Goal: Submit feedback/report problem: Submit feedback/report problem

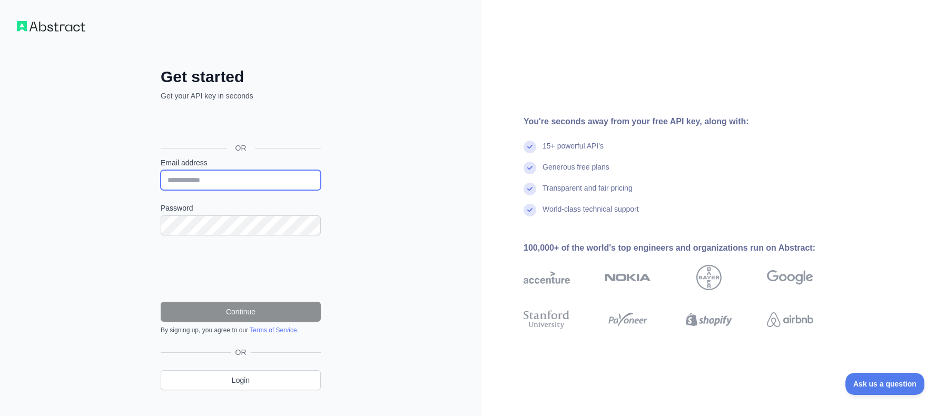
click at [213, 176] on input "Email address" at bounding box center [241, 180] width 160 height 20
type input "**********"
click at [231, 382] on link "Login" at bounding box center [241, 380] width 160 height 20
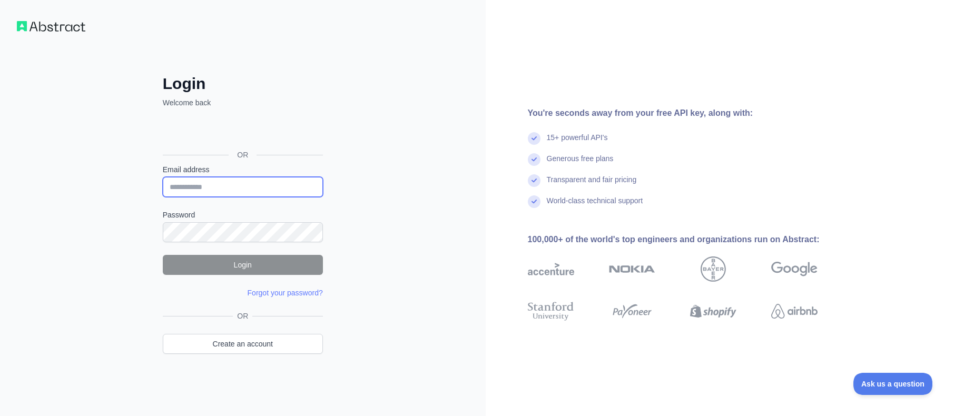
click at [233, 186] on input "Email address" at bounding box center [243, 187] width 160 height 20
type input "**********"
click at [333, 21] on div "**********" at bounding box center [243, 208] width 486 height 416
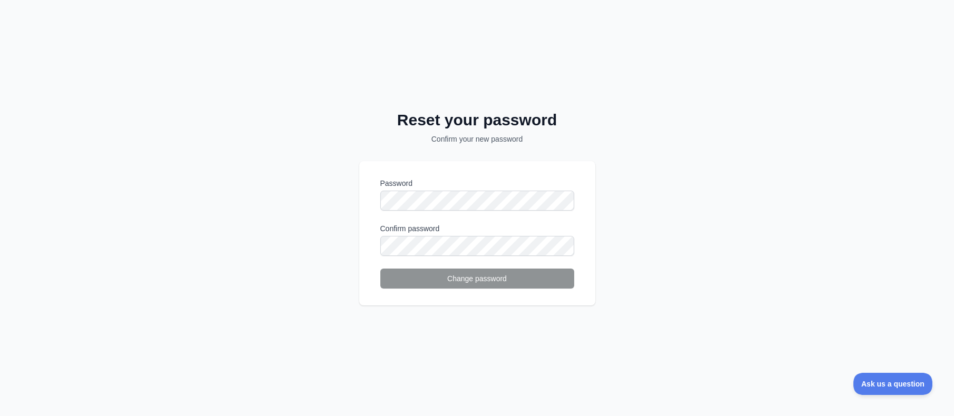
click at [440, 190] on div "Password" at bounding box center [477, 194] width 194 height 33
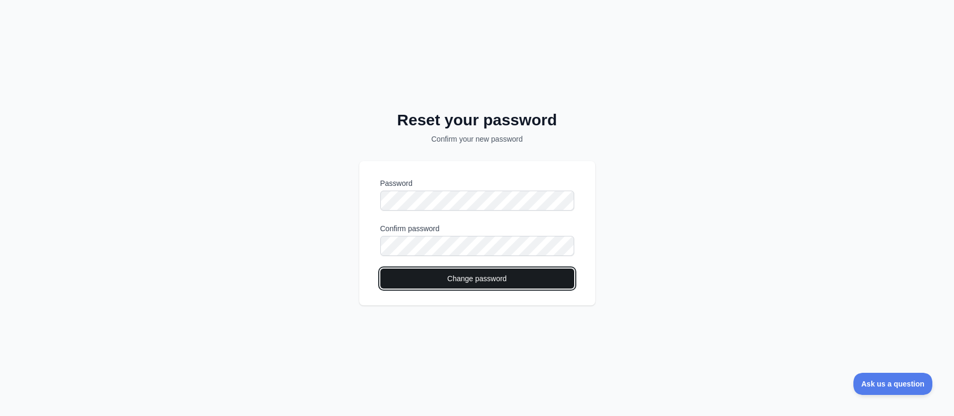
click at [453, 287] on button "Change password" at bounding box center [477, 279] width 194 height 20
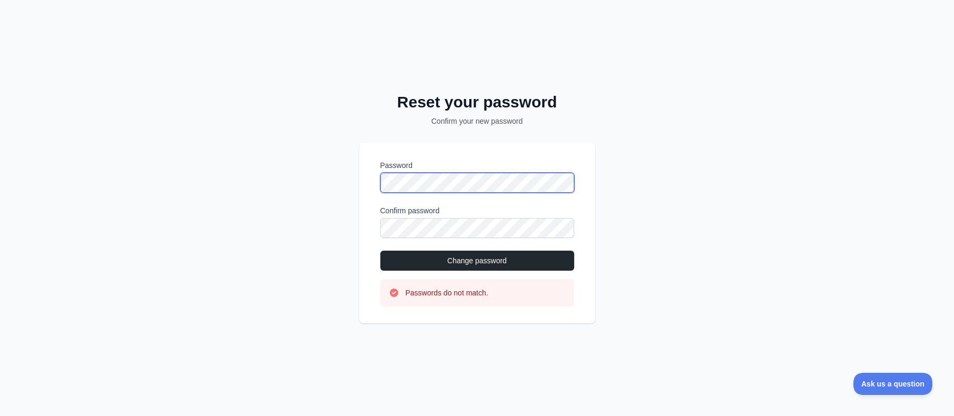
click at [348, 177] on div "Reset your password Confirm your new password Password Confirm password Change …" at bounding box center [477, 208] width 954 height 416
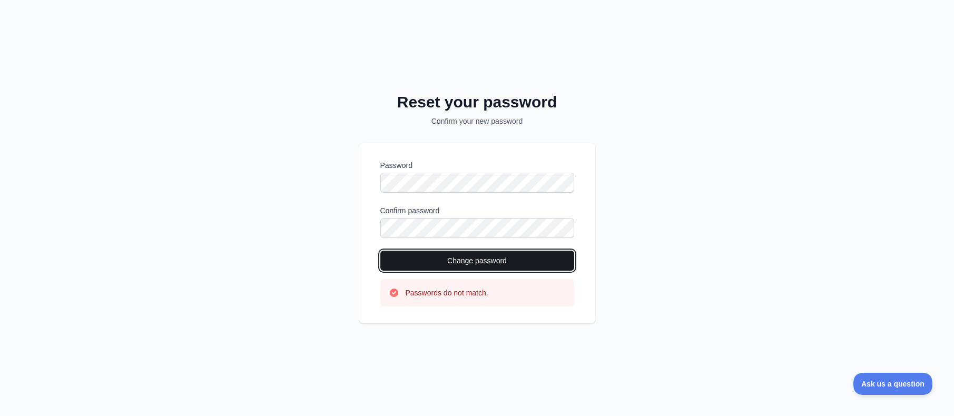
click at [432, 256] on button "Change password" at bounding box center [477, 261] width 194 height 20
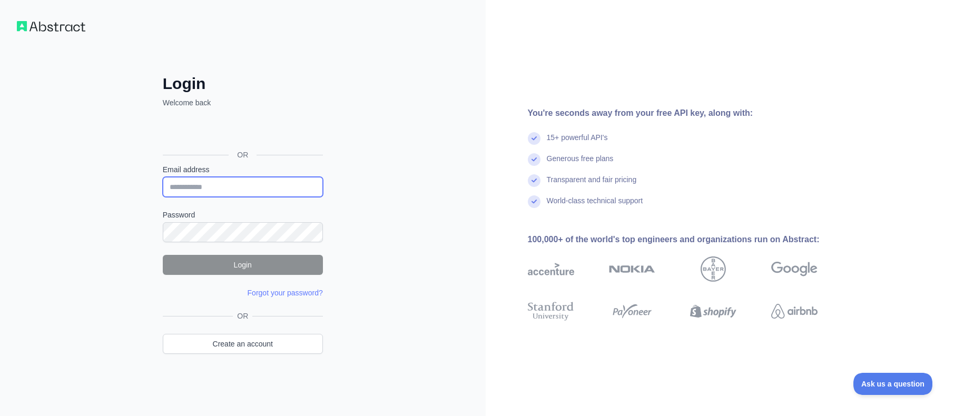
click at [244, 181] on input "Email address" at bounding box center [243, 187] width 160 height 20
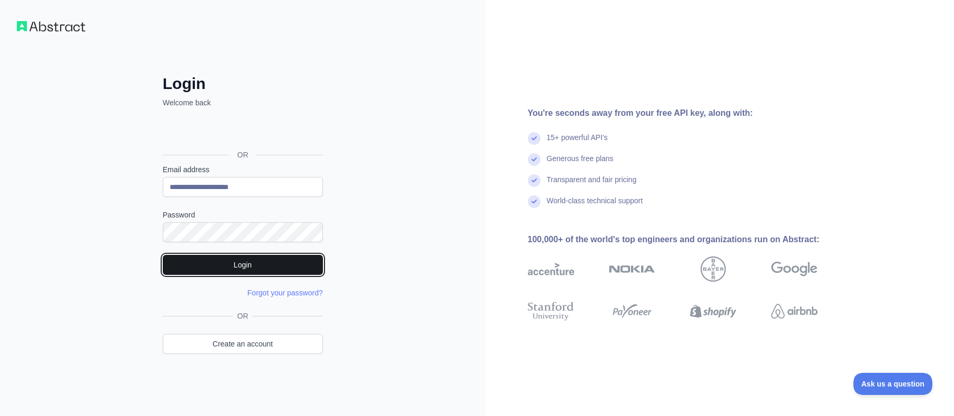
click at [234, 263] on button "Login" at bounding box center [243, 265] width 160 height 20
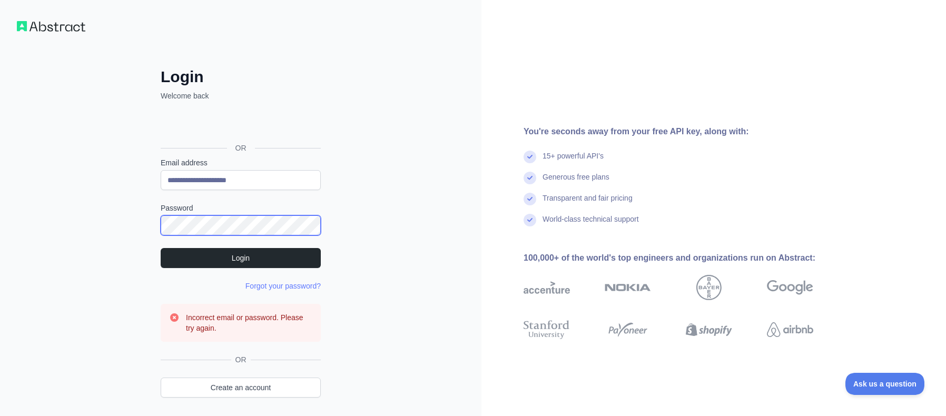
click at [128, 221] on div "**********" at bounding box center [240, 226] width 481 height 453
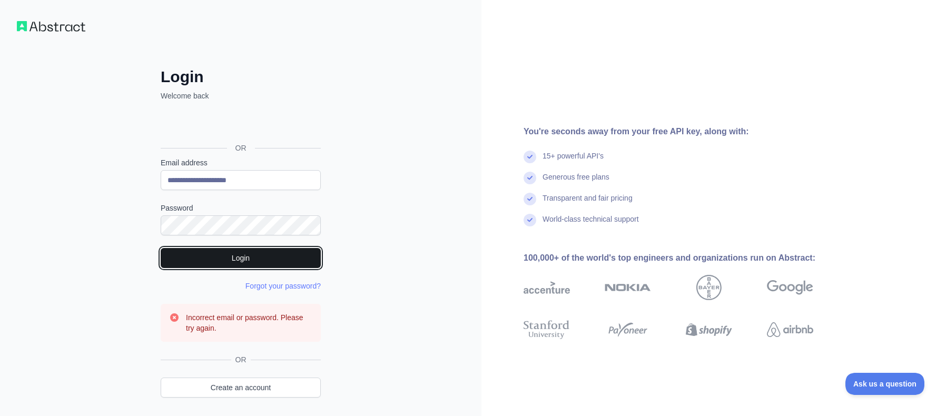
click at [238, 260] on button "Login" at bounding box center [241, 258] width 160 height 20
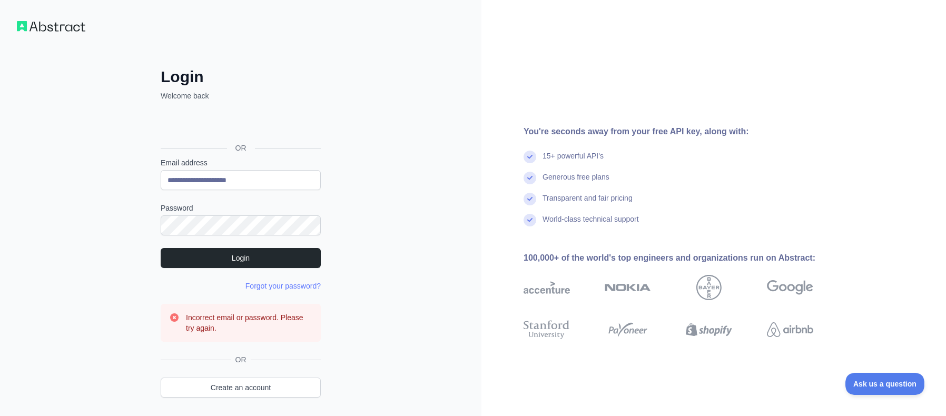
scroll to position [36, 0]
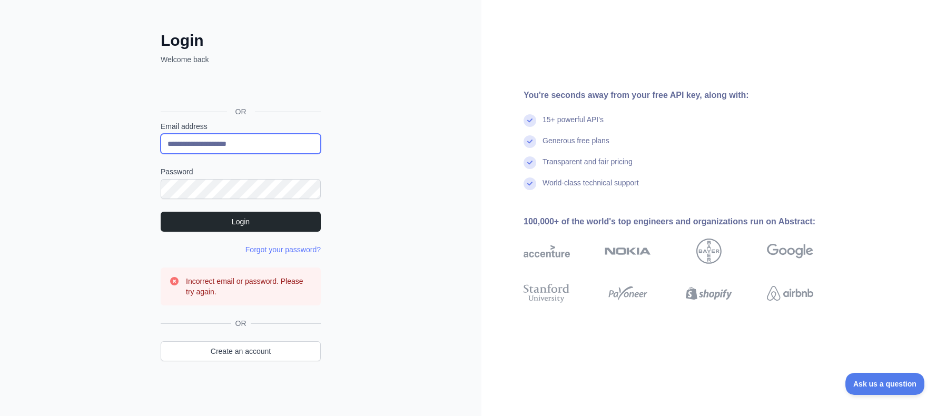
click at [253, 142] on input "**********" at bounding box center [241, 144] width 160 height 20
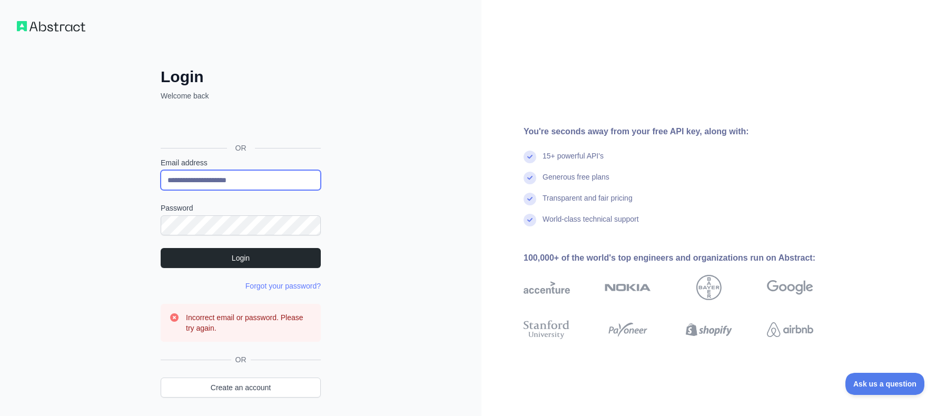
drag, startPoint x: 171, startPoint y: 179, endPoint x: 152, endPoint y: 179, distance: 18.4
click at [152, 179] on div "**********" at bounding box center [241, 247] width 202 height 360
type input "**********"
click at [160, 225] on div "**********" at bounding box center [241, 247] width 202 height 360
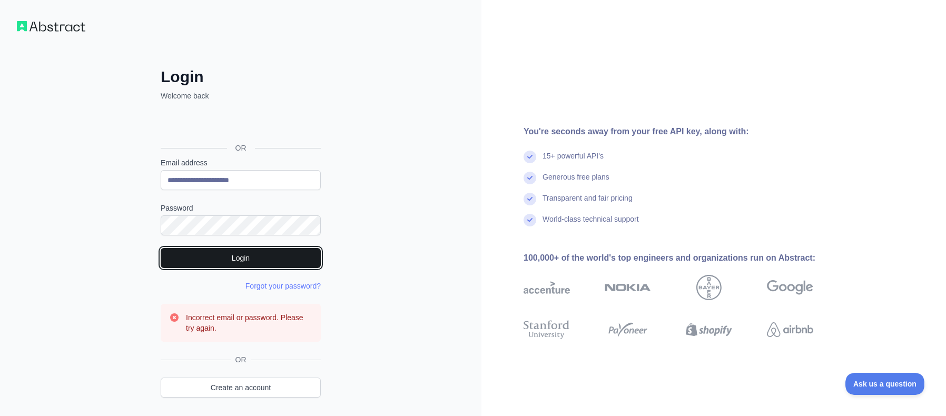
click at [225, 264] on button "Login" at bounding box center [241, 258] width 160 height 20
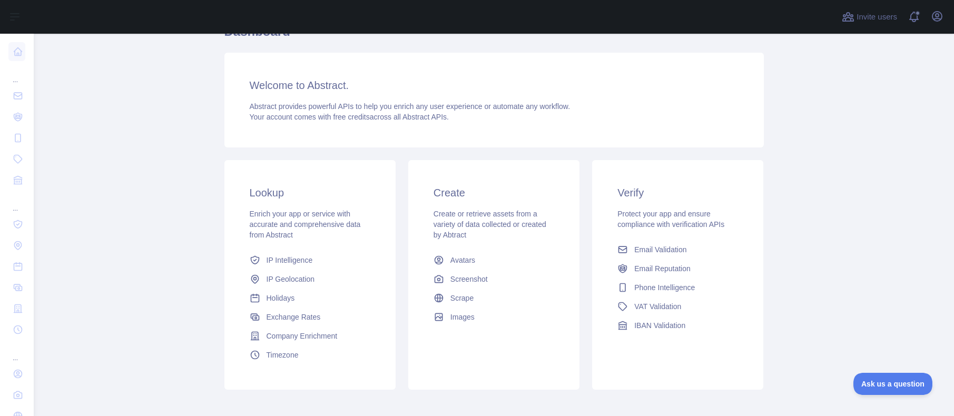
scroll to position [157, 0]
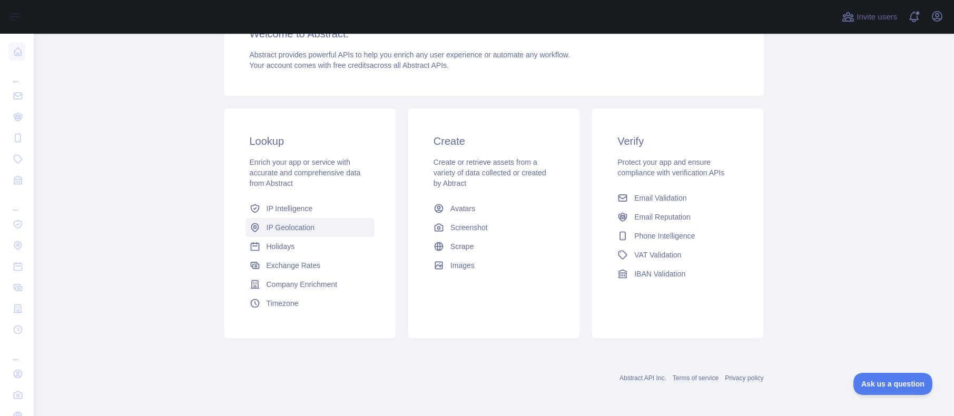
click at [292, 229] on span "IP Geolocation" at bounding box center [290, 227] width 48 height 11
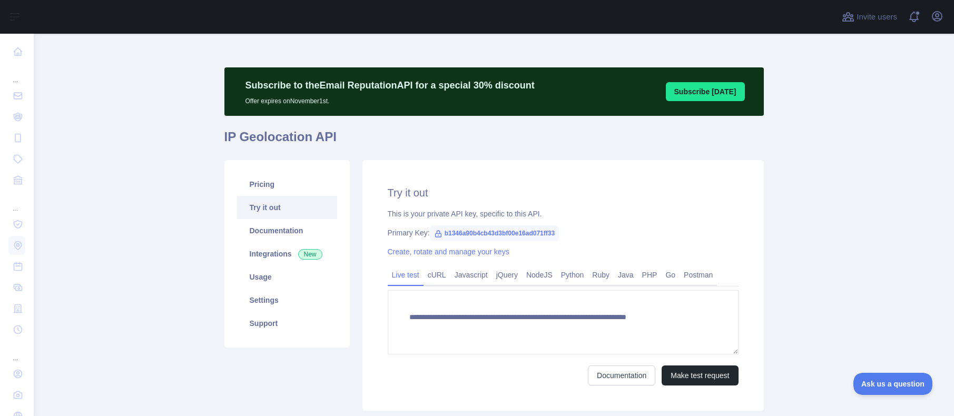
type textarea "**********"
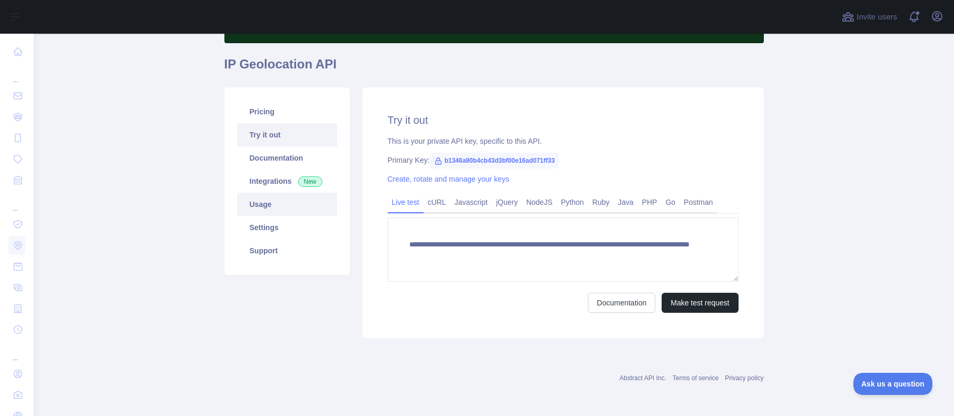
click at [256, 200] on link "Usage" at bounding box center [287, 204] width 100 height 23
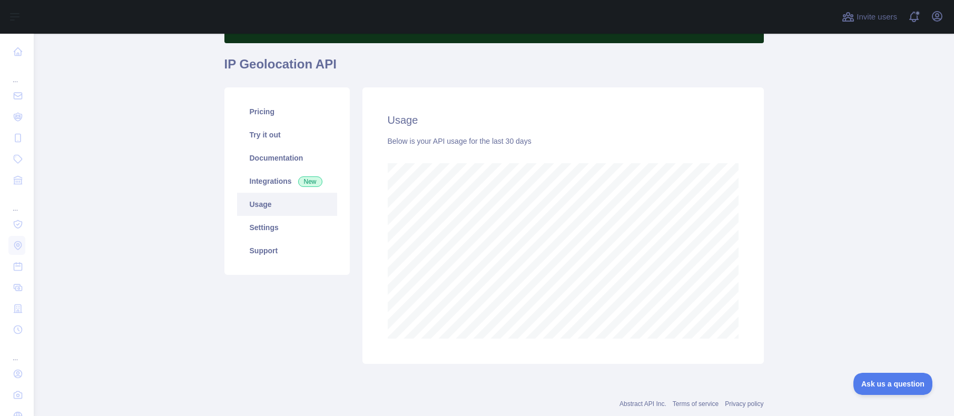
scroll to position [382, 912]
click at [265, 228] on link "Settings" at bounding box center [287, 227] width 100 height 23
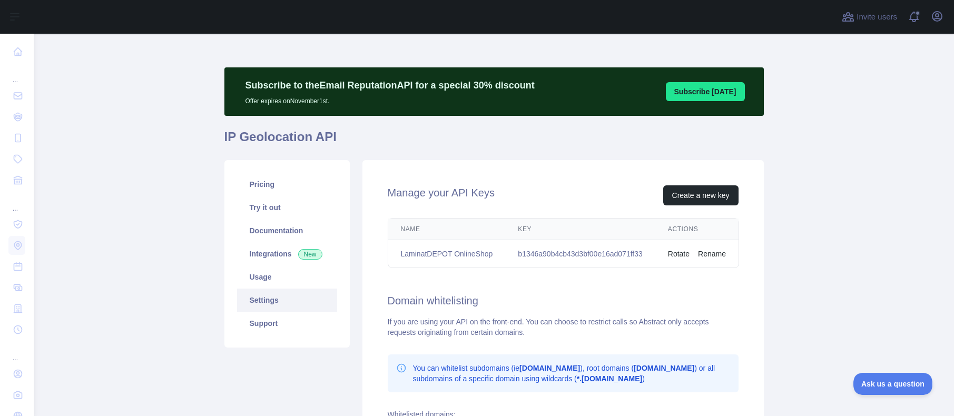
scroll to position [158, 0]
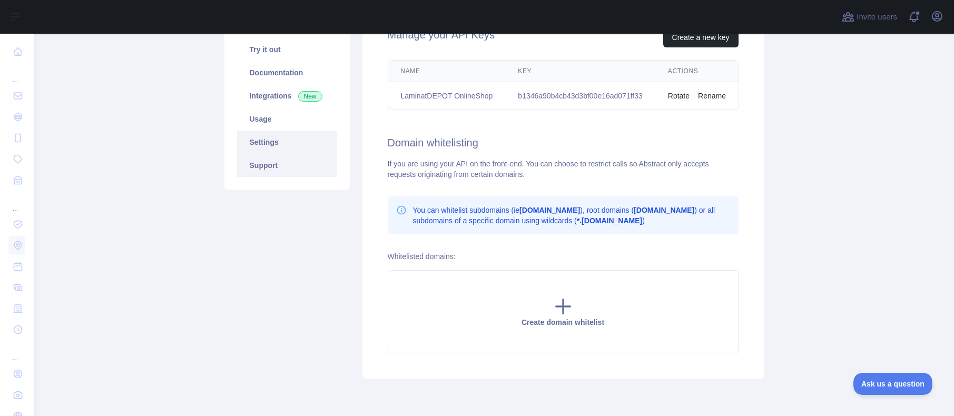
click at [273, 167] on link "Support" at bounding box center [287, 165] width 100 height 23
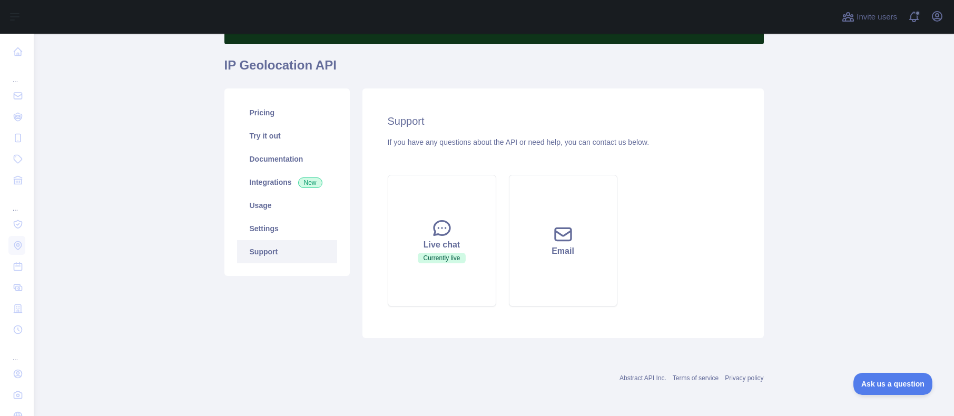
scroll to position [72, 0]
click at [254, 157] on link "Documentation" at bounding box center [287, 158] width 100 height 23
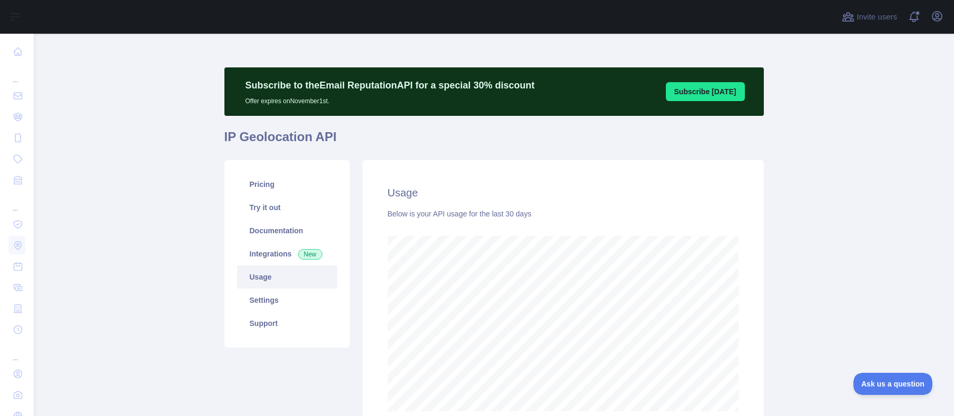
scroll to position [382, 912]
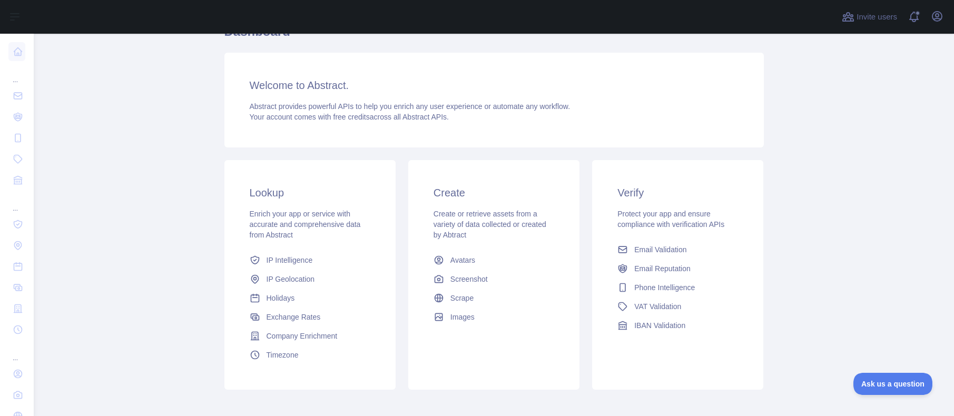
scroll to position [157, 0]
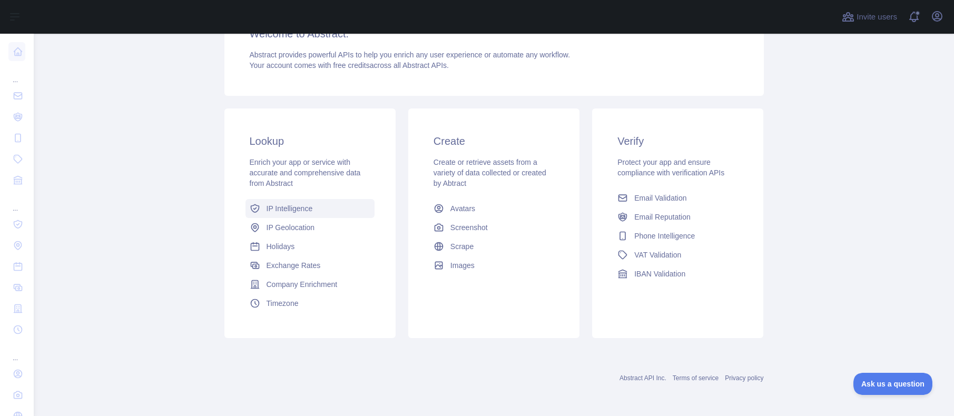
click at [282, 204] on span "IP Intelligence" at bounding box center [289, 208] width 46 height 11
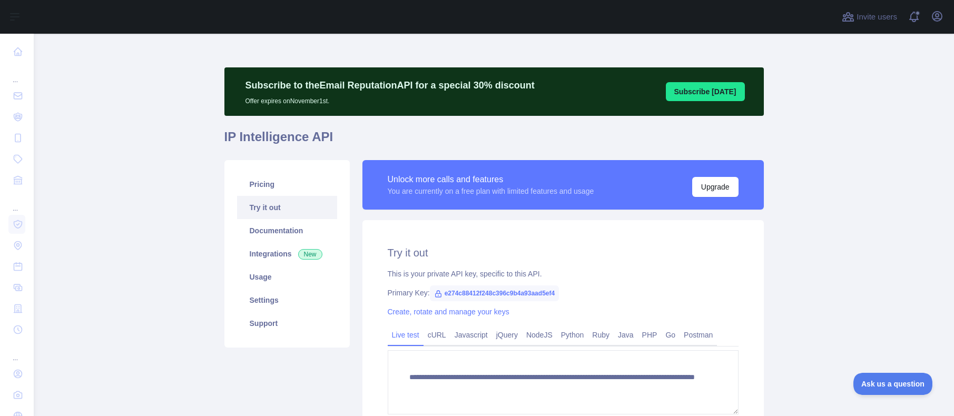
scroll to position [105, 0]
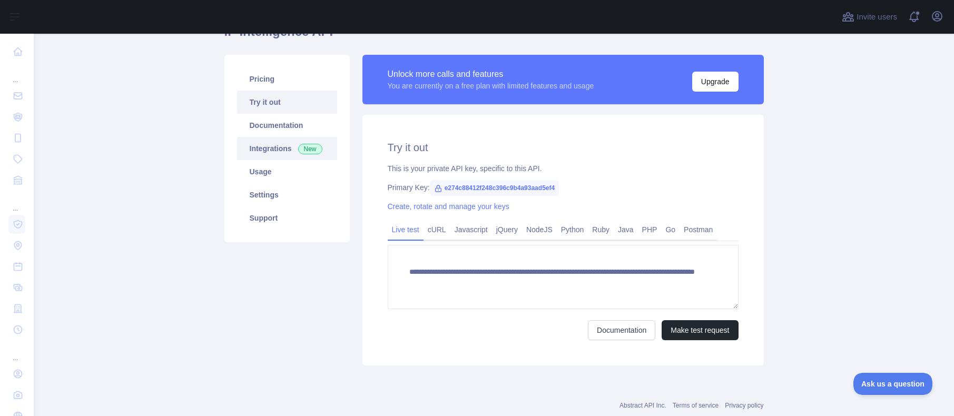
click at [267, 150] on link "Integrations New" at bounding box center [287, 148] width 100 height 23
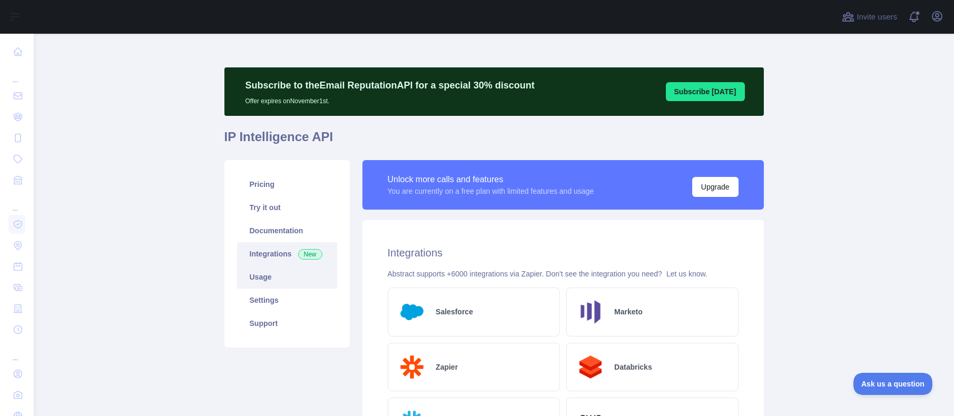
click at [261, 273] on link "Usage" at bounding box center [287, 276] width 100 height 23
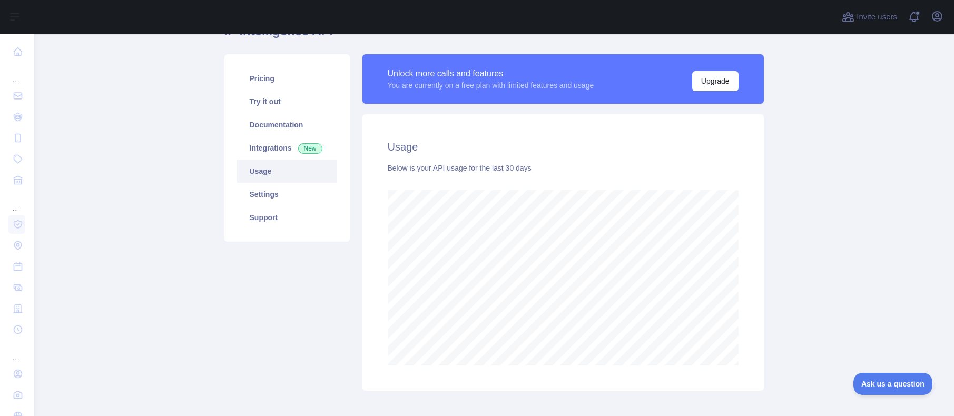
scroll to position [53, 0]
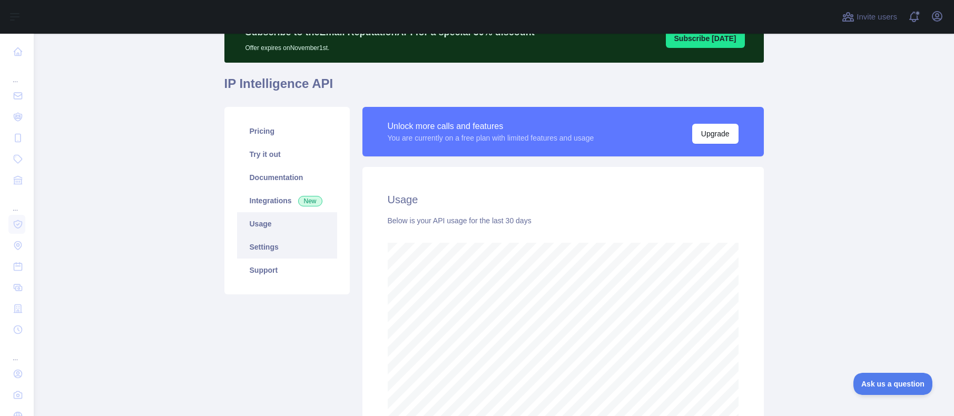
click at [264, 250] on link "Settings" at bounding box center [287, 246] width 100 height 23
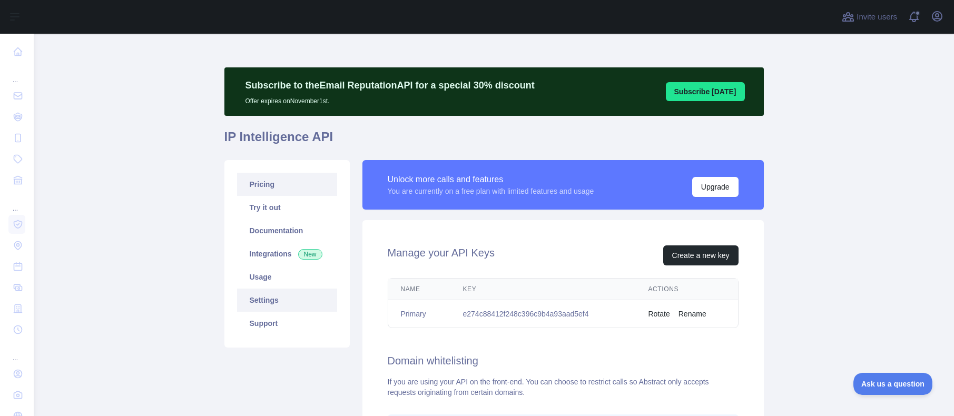
click at [258, 181] on link "Pricing" at bounding box center [287, 184] width 100 height 23
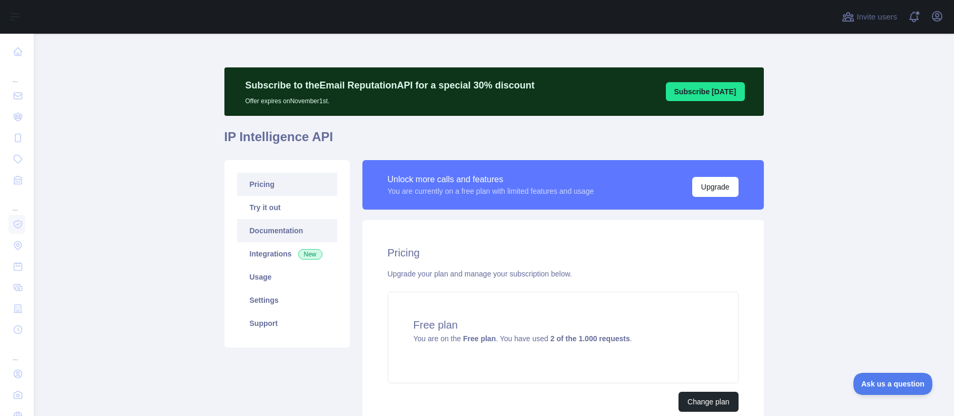
click at [264, 233] on link "Documentation" at bounding box center [287, 230] width 100 height 23
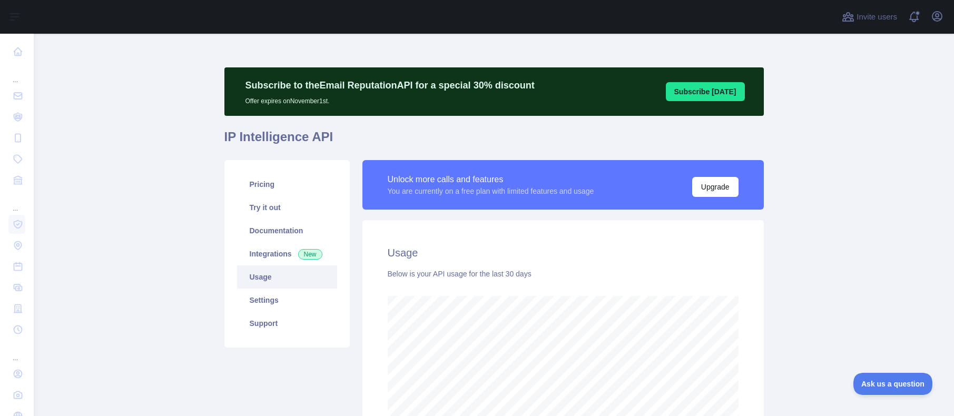
scroll to position [382, 912]
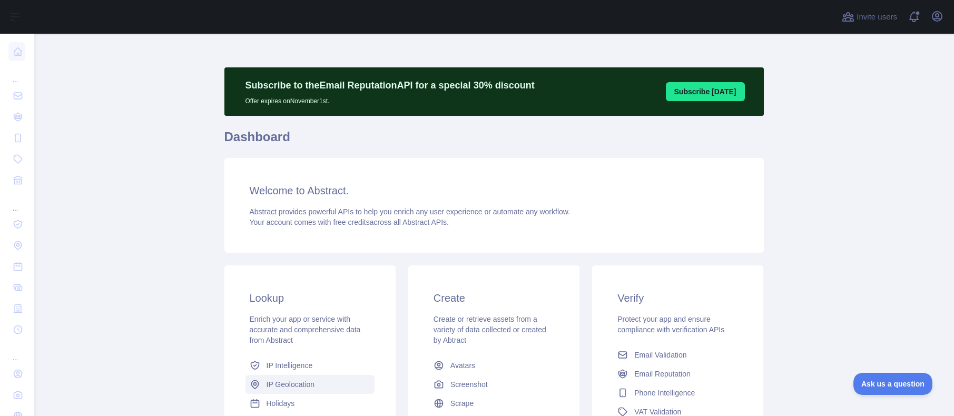
scroll to position [53, 0]
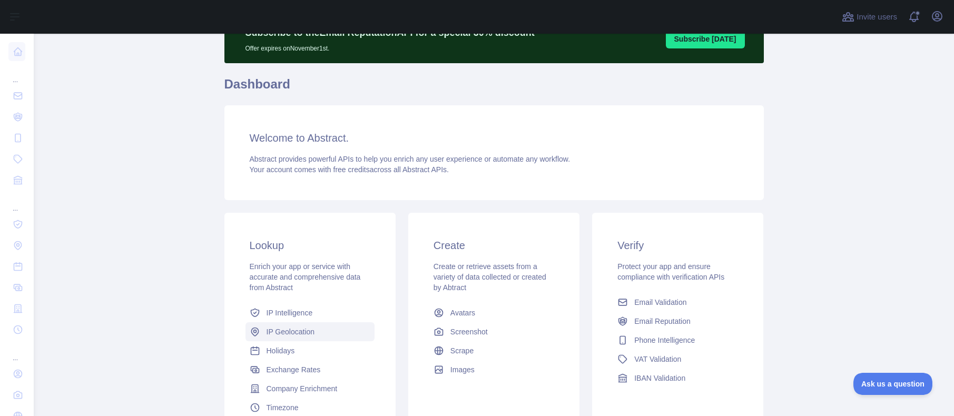
click at [280, 333] on span "IP Geolocation" at bounding box center [290, 331] width 48 height 11
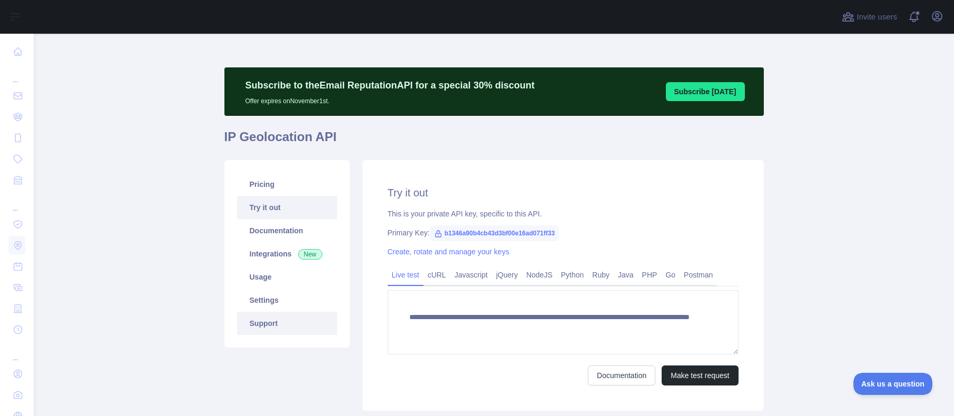
click at [254, 322] on link "Support" at bounding box center [287, 323] width 100 height 23
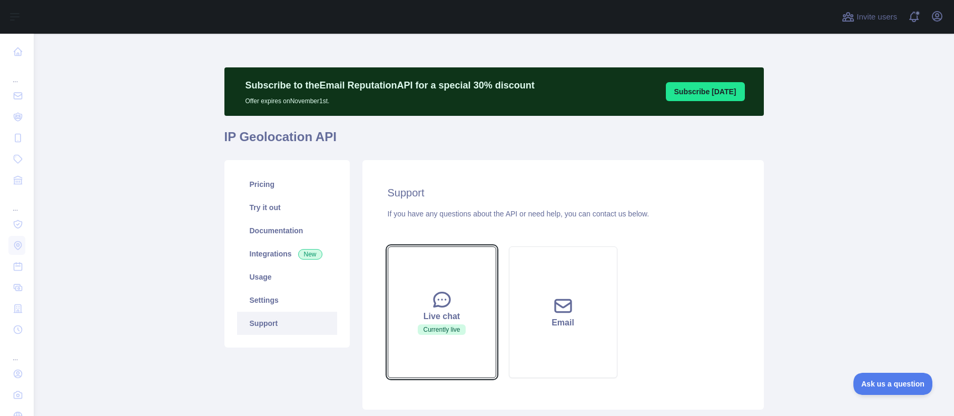
click at [453, 333] on span "Currently live" at bounding box center [441, 329] width 47 height 11
click at [450, 323] on button "Live chat Currently live" at bounding box center [442, 312] width 108 height 132
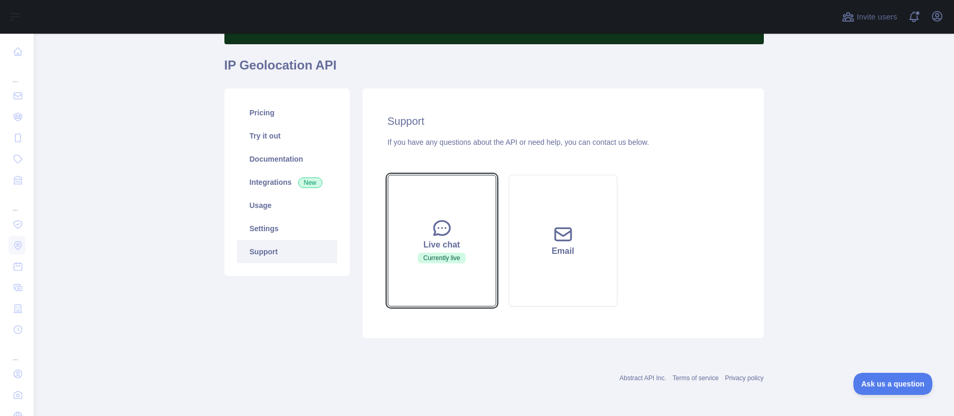
click at [419, 221] on button "Live chat Currently live" at bounding box center [442, 241] width 108 height 132
click at [442, 260] on span "Currently live" at bounding box center [441, 258] width 47 height 11
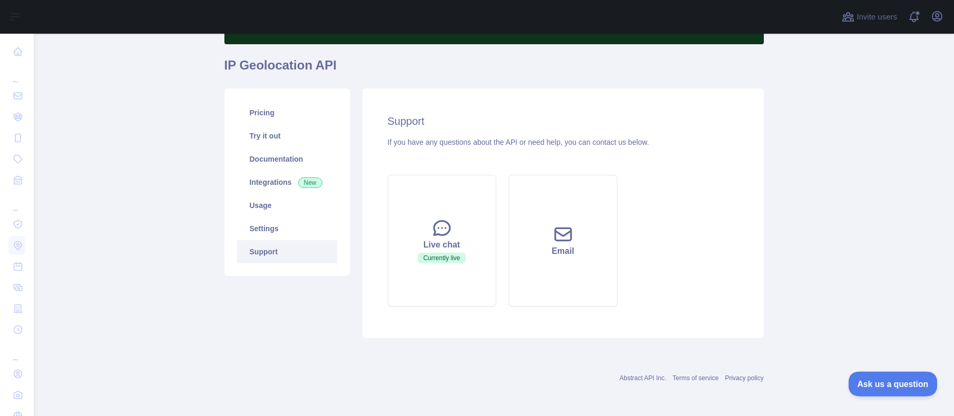
click at [894, 379] on span "Ask us a question" at bounding box center [887, 382] width 79 height 7
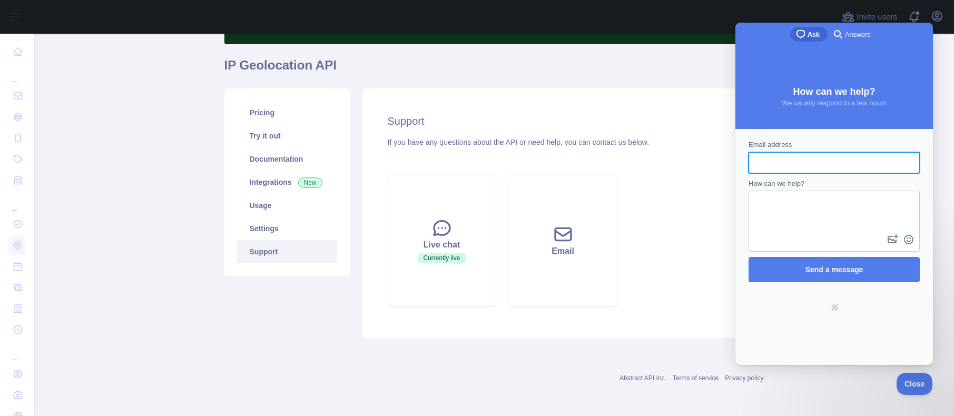
scroll to position [0, 0]
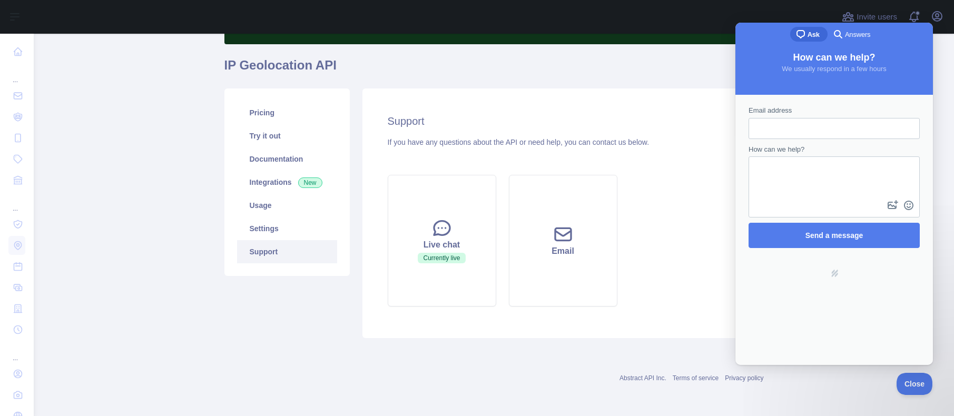
click at [856, 35] on span "Answers" at bounding box center [857, 34] width 25 height 11
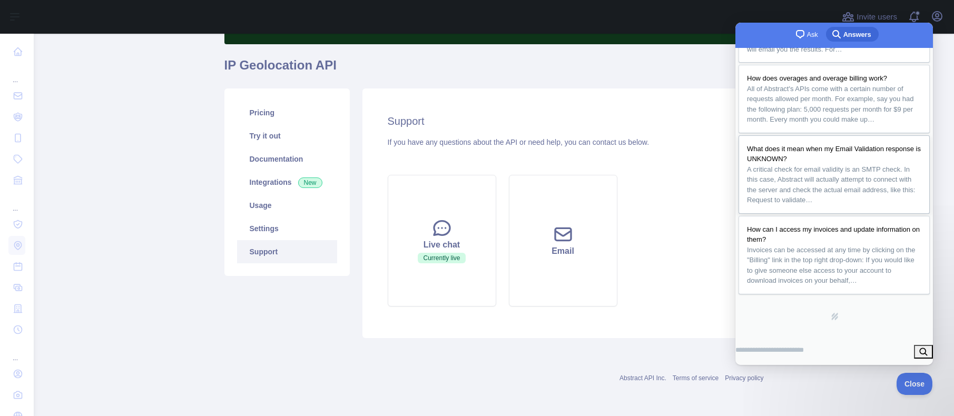
scroll to position [233, 0]
type input "*****"
click button "search" at bounding box center [923, 352] width 19 height 14
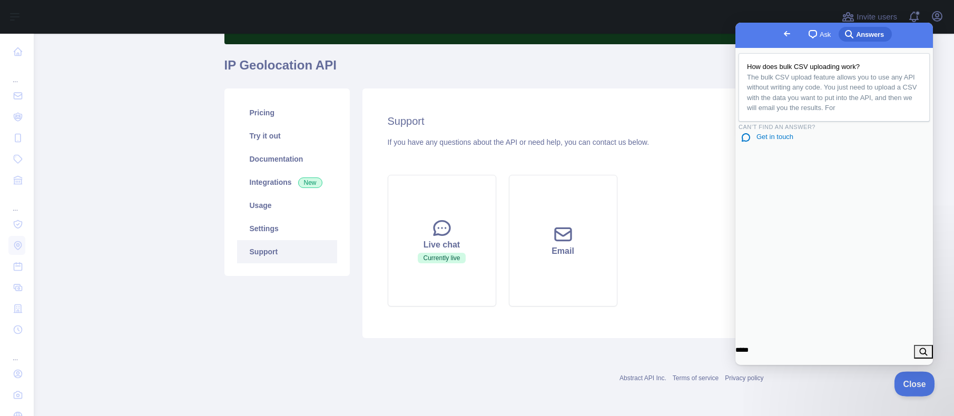
click at [911, 379] on span "Close" at bounding box center [912, 382] width 36 height 7
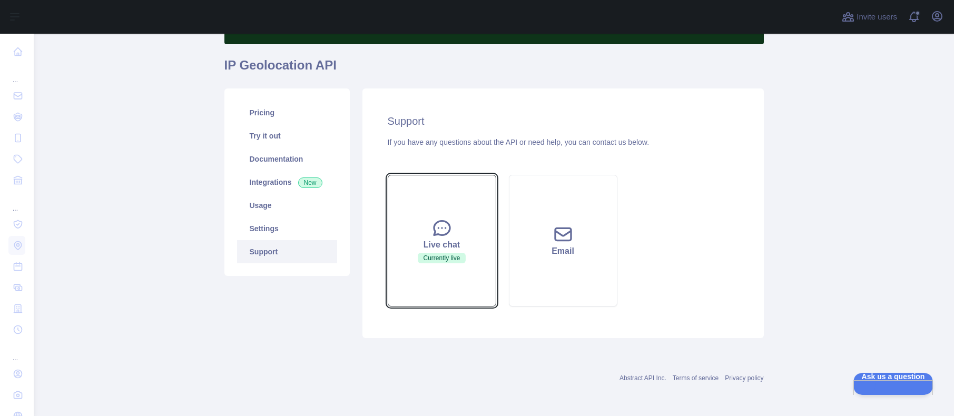
click at [440, 235] on icon at bounding box center [442, 228] width 16 height 14
click at [434, 260] on span "Currently live" at bounding box center [441, 258] width 47 height 11
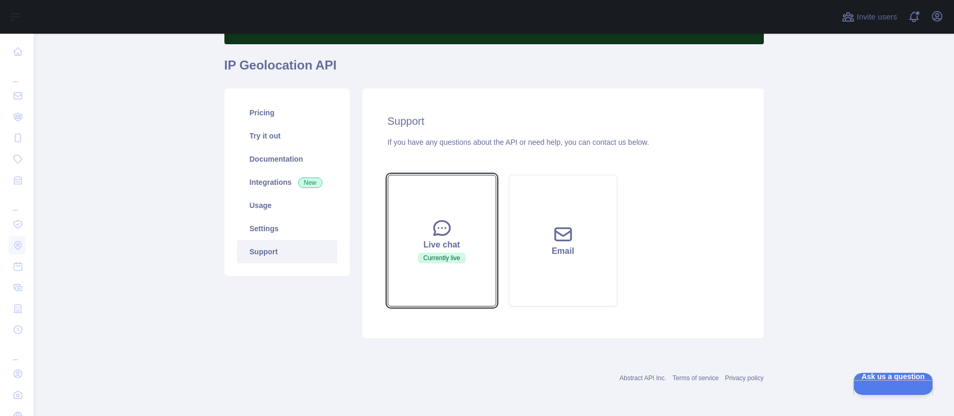
click at [434, 260] on span "Currently live" at bounding box center [441, 258] width 47 height 11
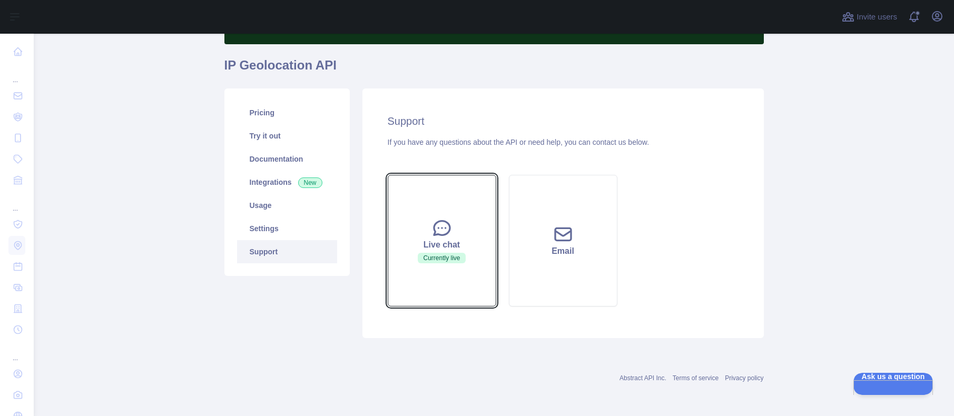
click at [434, 260] on span "Currently live" at bounding box center [441, 258] width 47 height 11
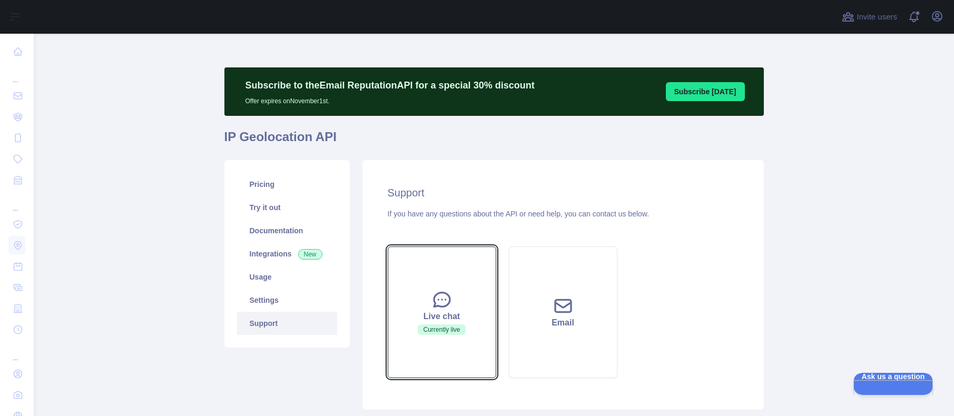
scroll to position [72, 0]
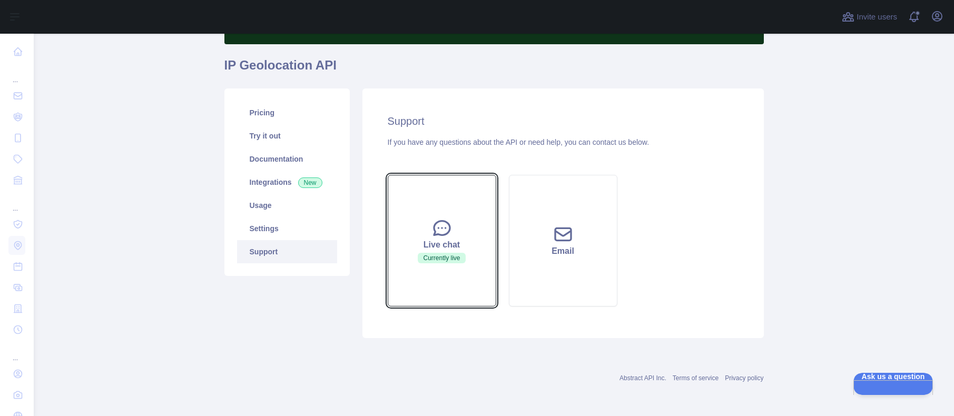
click at [430, 243] on div "Live chat" at bounding box center [442, 245] width 82 height 13
click at [432, 261] on span "Currently live" at bounding box center [441, 258] width 47 height 11
click at [447, 215] on button "Live chat Currently live" at bounding box center [442, 241] width 108 height 132
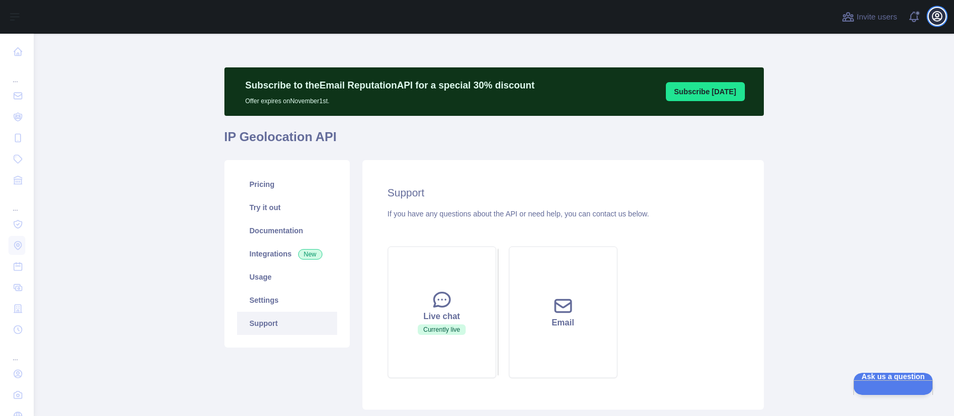
click at [939, 17] on icon "button" at bounding box center [936, 16] width 13 height 13
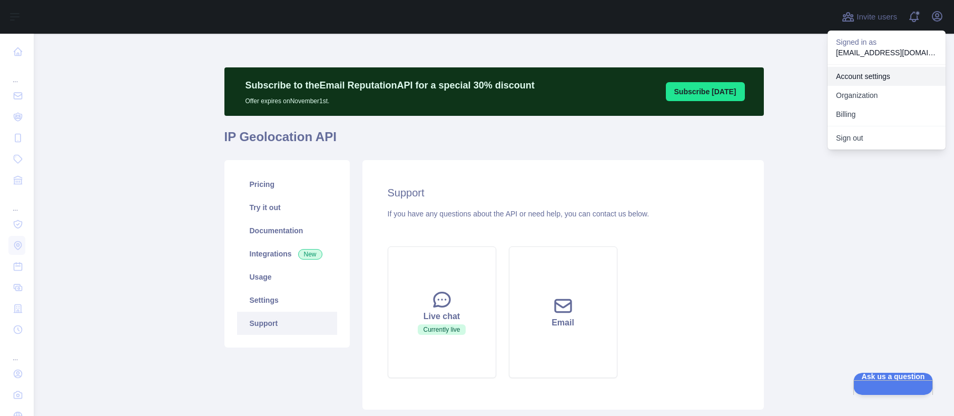
click at [861, 80] on link "Account settings" at bounding box center [886, 76] width 118 height 19
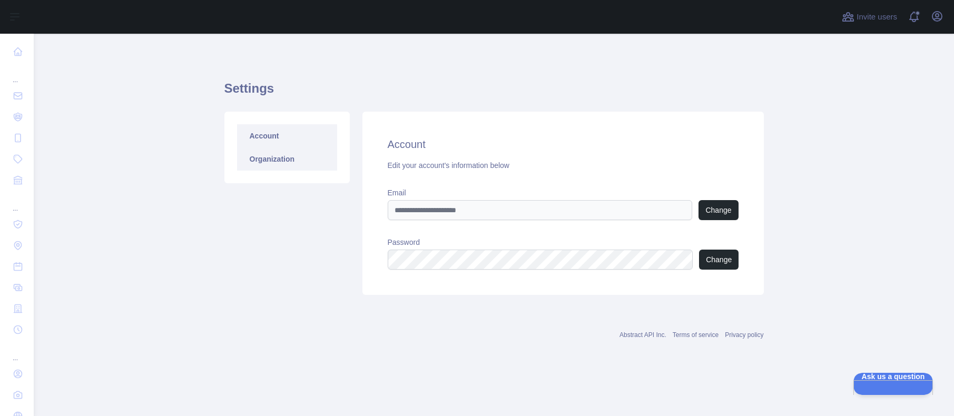
click at [292, 160] on link "Organization" at bounding box center [287, 158] width 100 height 23
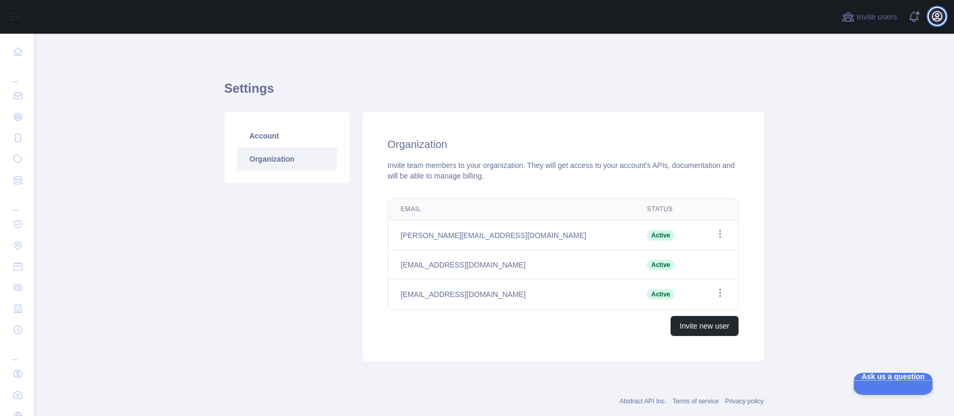
click at [941, 16] on icon "button" at bounding box center [936, 16] width 9 height 9
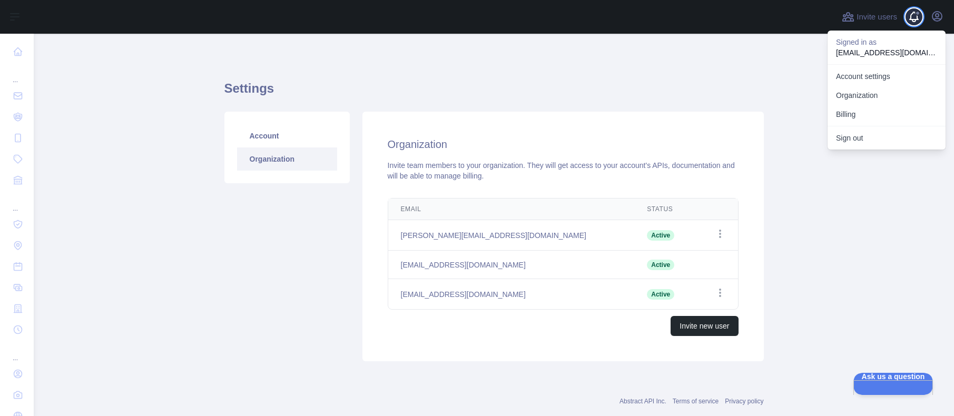
click at [913, 16] on span at bounding box center [917, 17] width 21 height 34
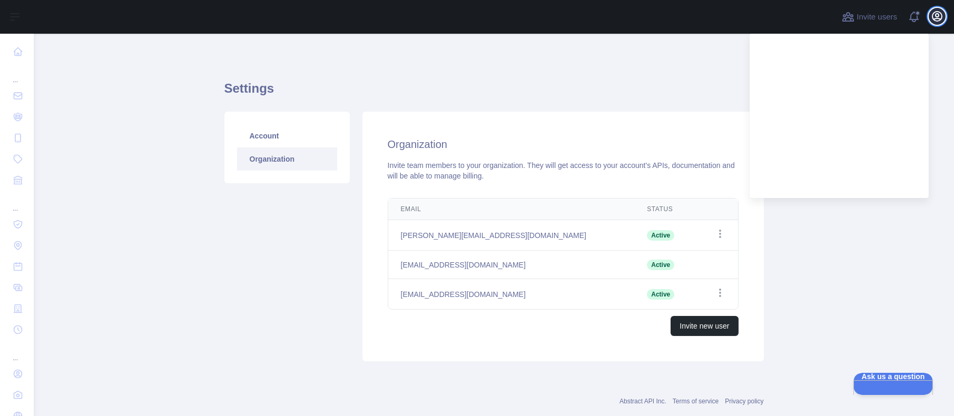
click at [935, 15] on icon "button" at bounding box center [936, 16] width 9 height 9
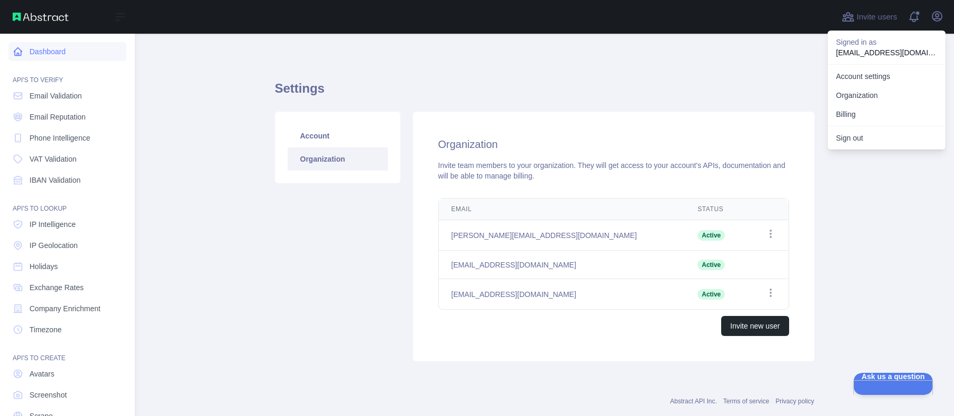
click at [52, 48] on link "Dashboard" at bounding box center [67, 51] width 118 height 19
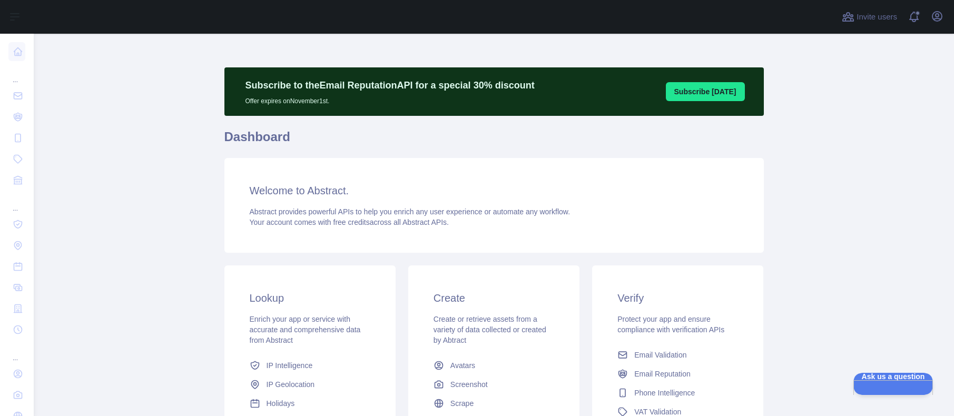
scroll to position [157, 0]
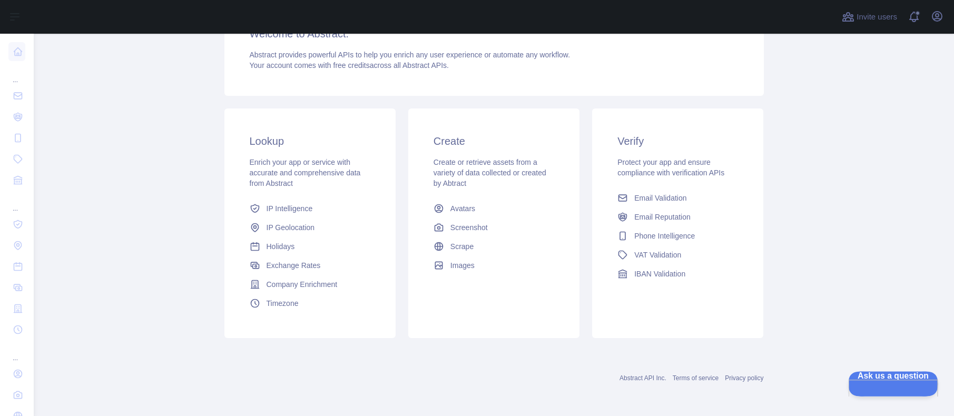
click at [875, 379] on span "Ask us a question" at bounding box center [888, 374] width 80 height 7
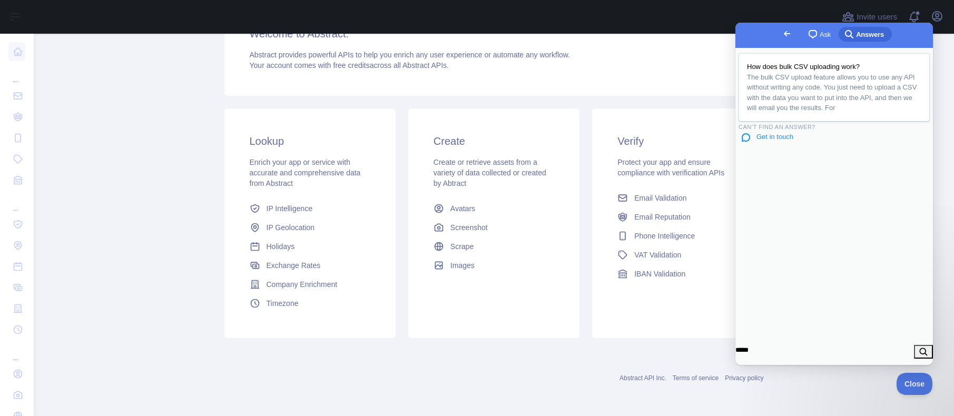
click at [777, 141] on span "Get in touch" at bounding box center [774, 137] width 37 height 8
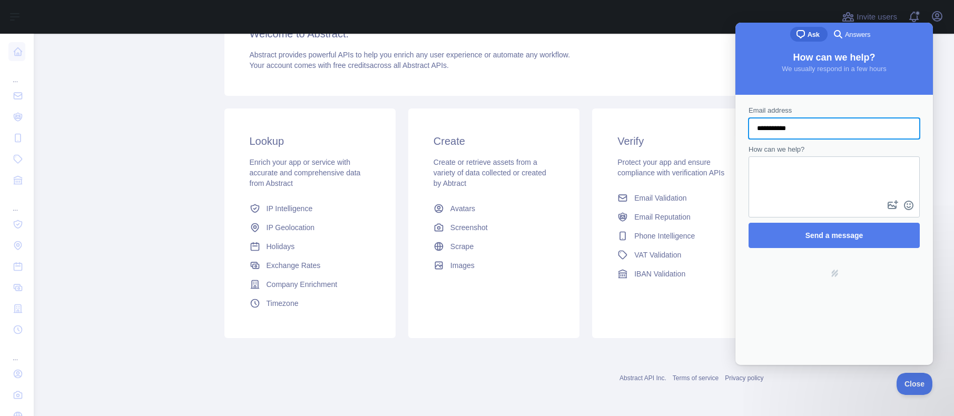
drag, startPoint x: 799, startPoint y: 131, endPoint x: 746, endPoint y: 126, distance: 53.4
click at [746, 126] on div "**********" at bounding box center [833, 176] width 191 height 153
type input "**********"
click at [858, 166] on textarea "How can we help?" at bounding box center [833, 177] width 169 height 41
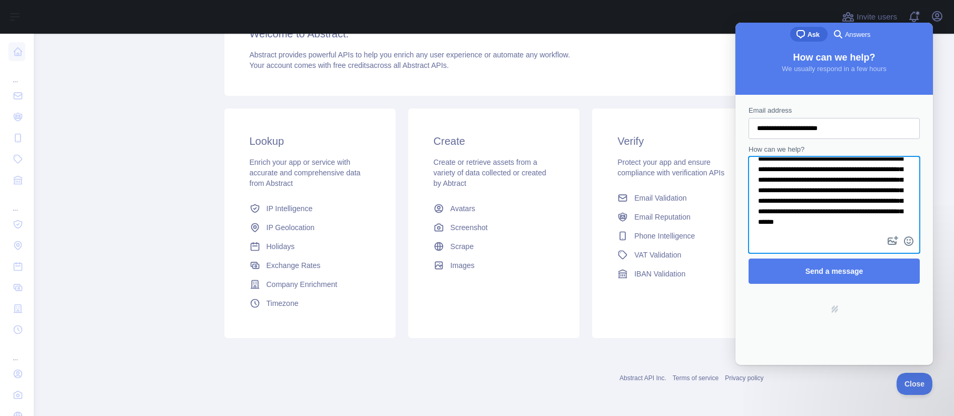
scroll to position [12, 0]
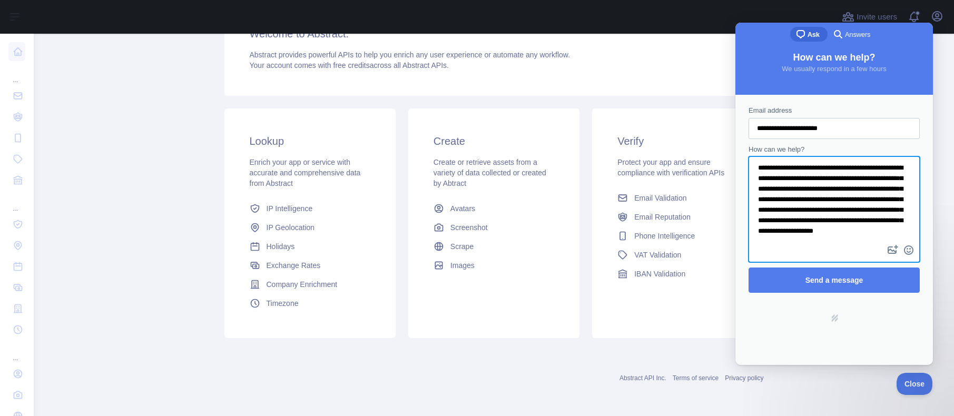
click at [767, 175] on textarea "**********" at bounding box center [833, 199] width 169 height 85
click at [862, 221] on textarea "**********" at bounding box center [833, 199] width 169 height 85
click at [862, 234] on textarea "**********" at bounding box center [833, 199] width 169 height 85
type textarea "**********"
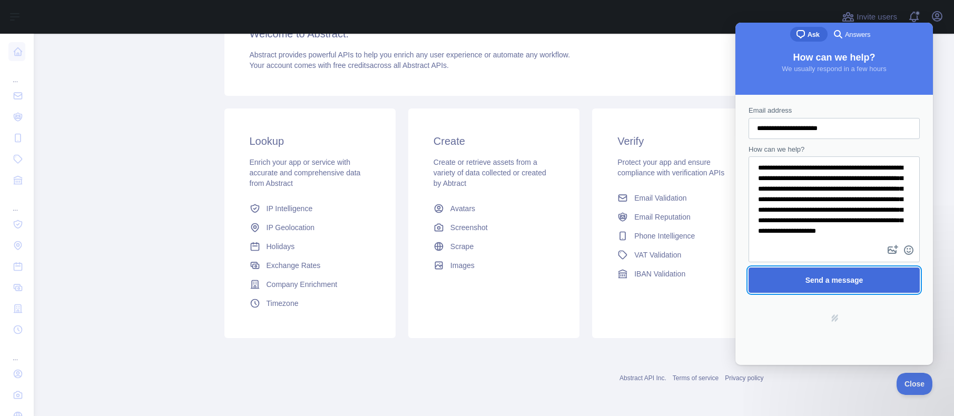
click at [857, 281] on span "Send a message" at bounding box center [834, 280] width 58 height 8
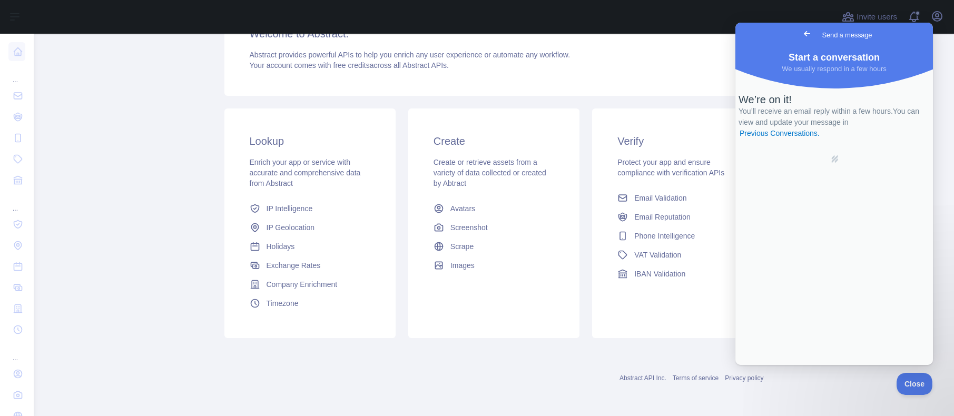
click at [800, 34] on span "Go back" at bounding box center [806, 33] width 13 height 13
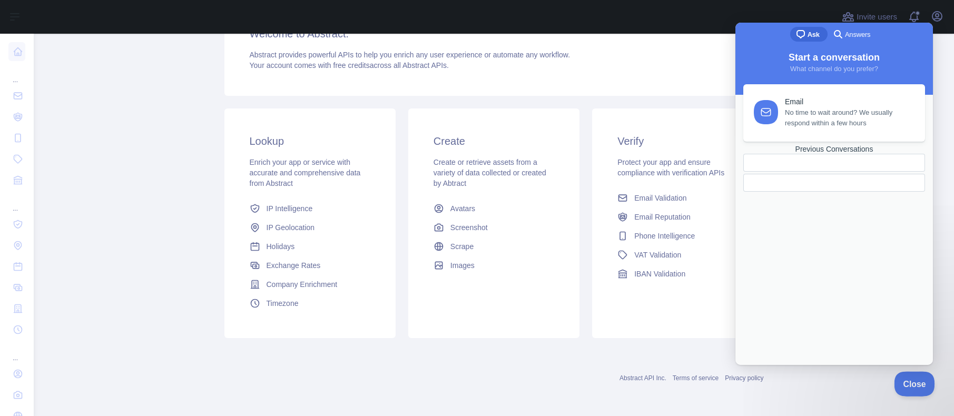
click at [903, 381] on span "Close" at bounding box center [912, 382] width 36 height 7
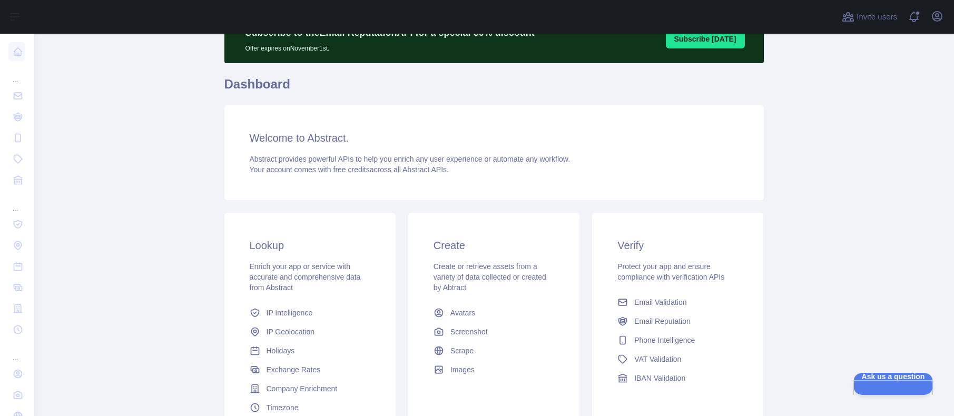
scroll to position [157, 0]
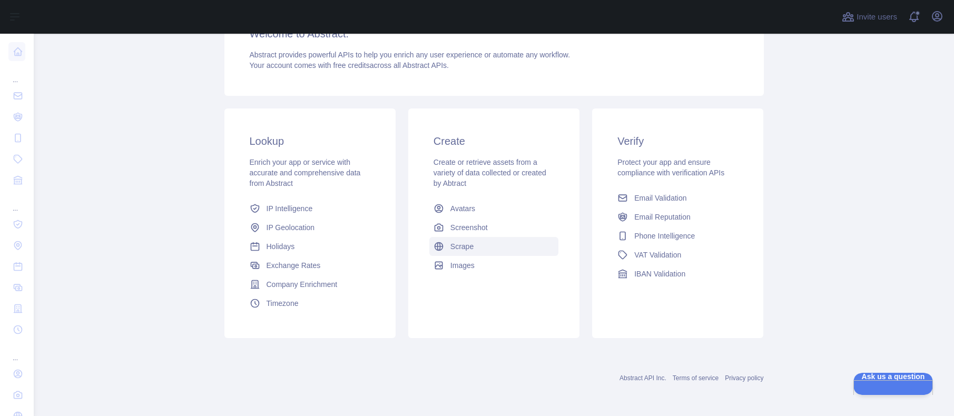
click at [460, 246] on span "Scrape" at bounding box center [461, 246] width 23 height 11
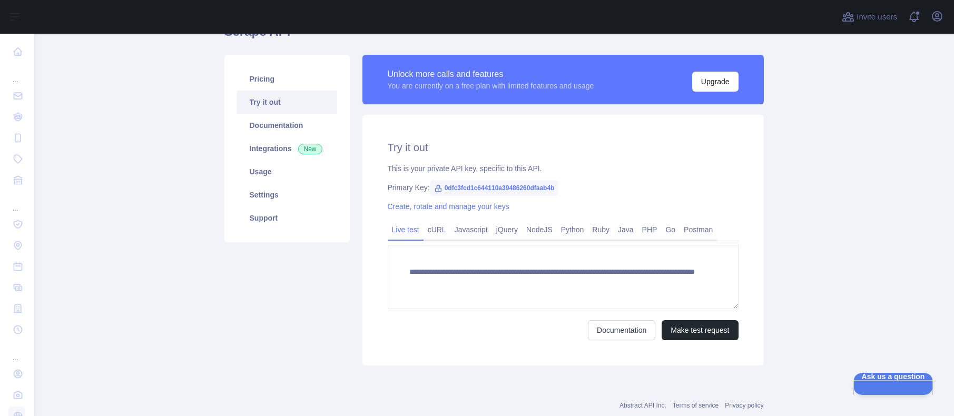
scroll to position [133, 0]
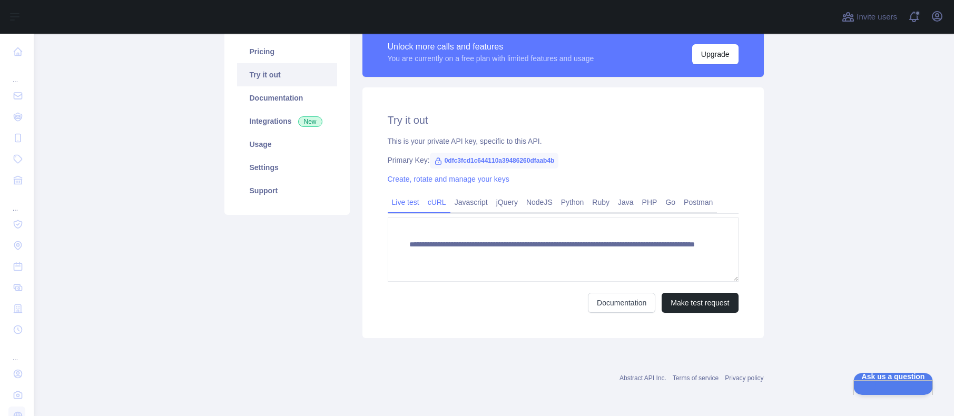
click at [425, 203] on link "cURL" at bounding box center [436, 202] width 27 height 17
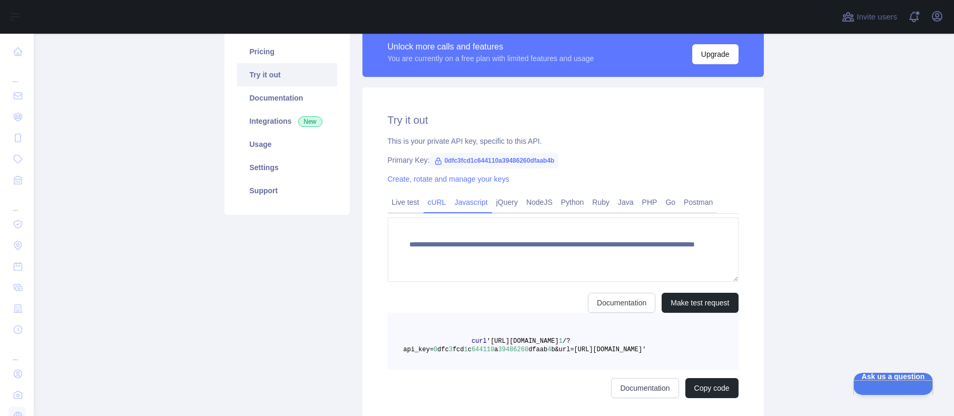
scroll to position [123, 0]
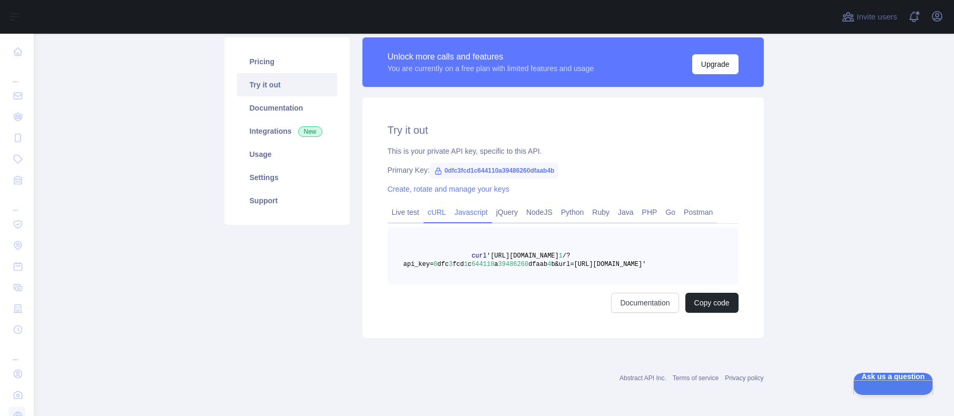
click at [474, 204] on link "Javascript" at bounding box center [471, 212] width 42 height 17
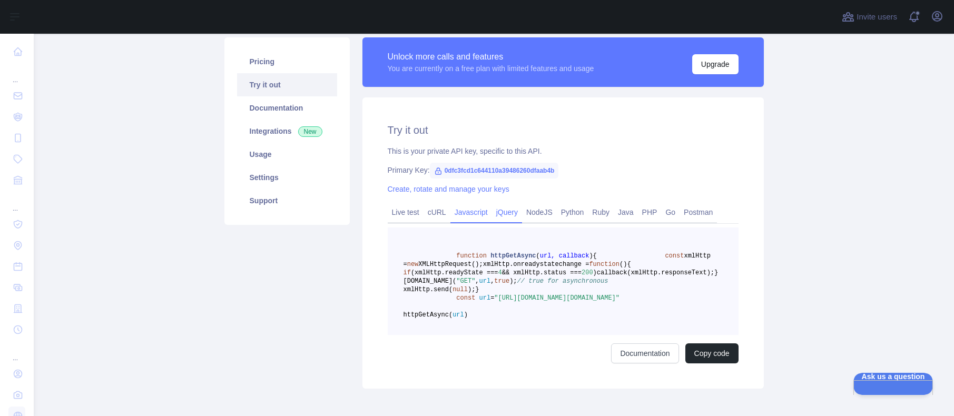
click at [497, 209] on link "jQuery" at bounding box center [507, 212] width 30 height 17
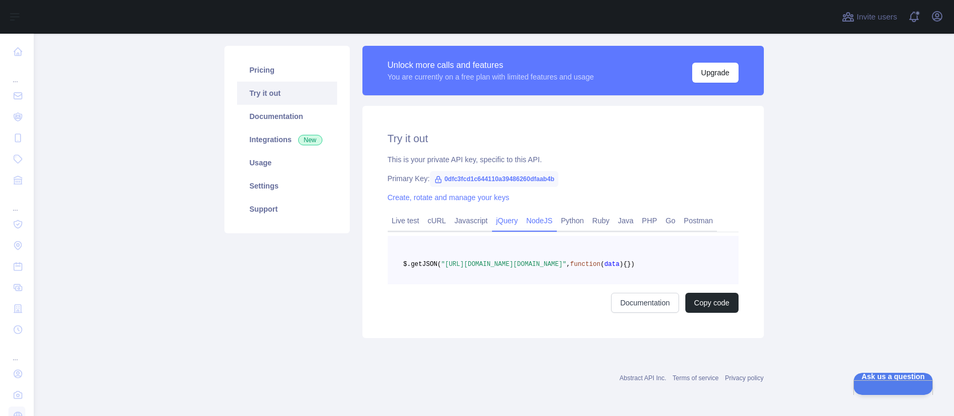
click at [531, 212] on link "NodeJS" at bounding box center [539, 220] width 35 height 17
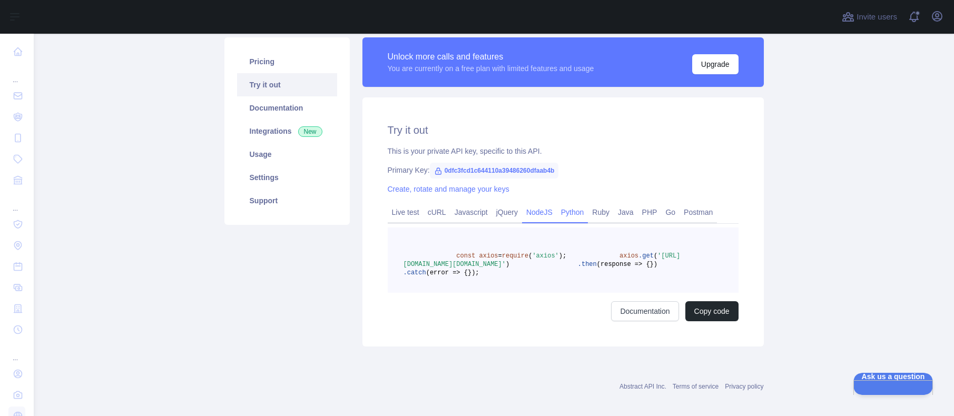
click at [560, 212] on link "Python" at bounding box center [573, 212] width 32 height 17
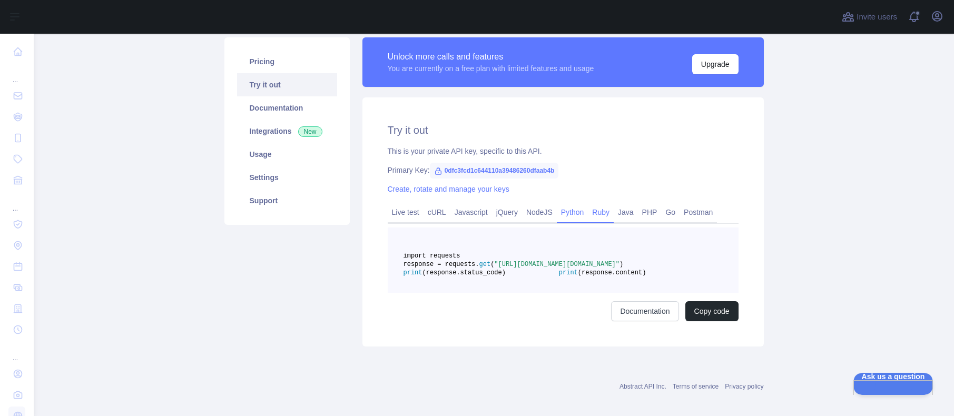
click at [599, 213] on link "Ruby" at bounding box center [601, 212] width 26 height 17
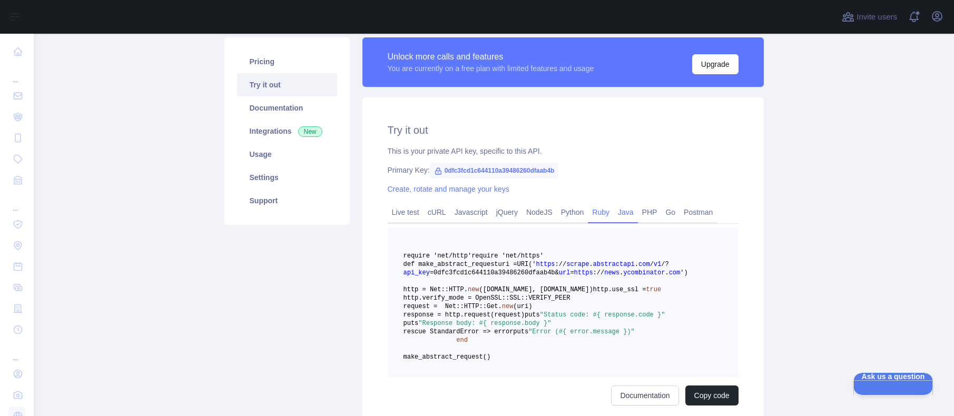
click at [618, 212] on link "Java" at bounding box center [625, 212] width 24 height 17
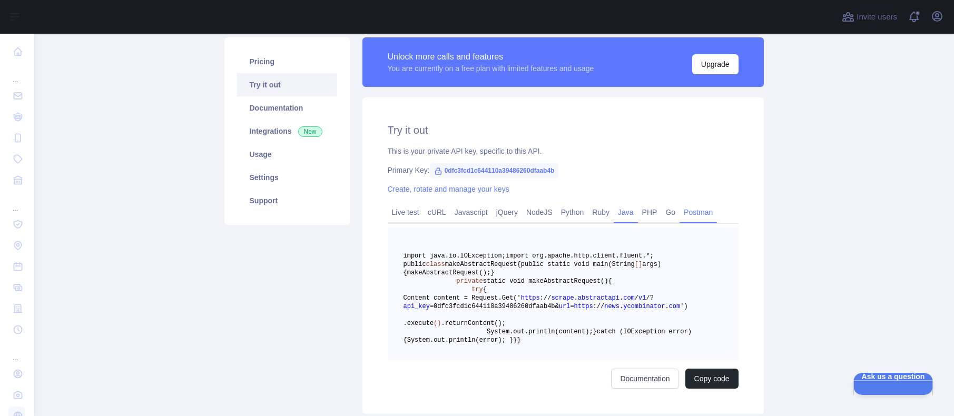
click at [694, 213] on link "Postman" at bounding box center [697, 212] width 37 height 17
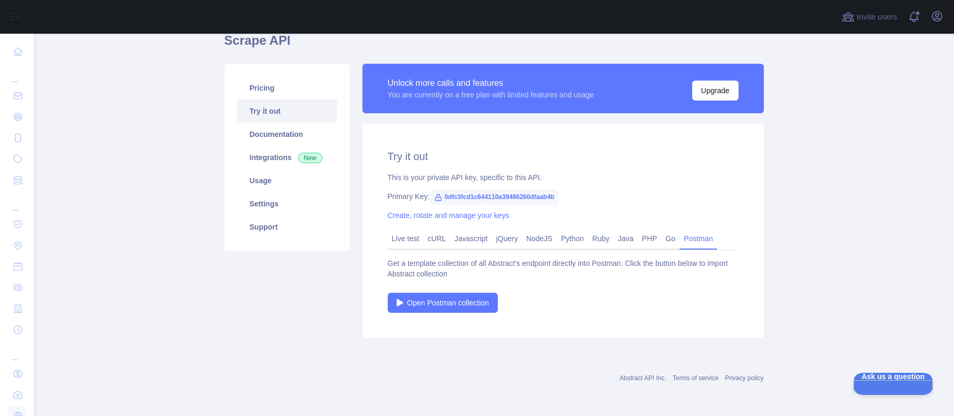
scroll to position [0, 0]
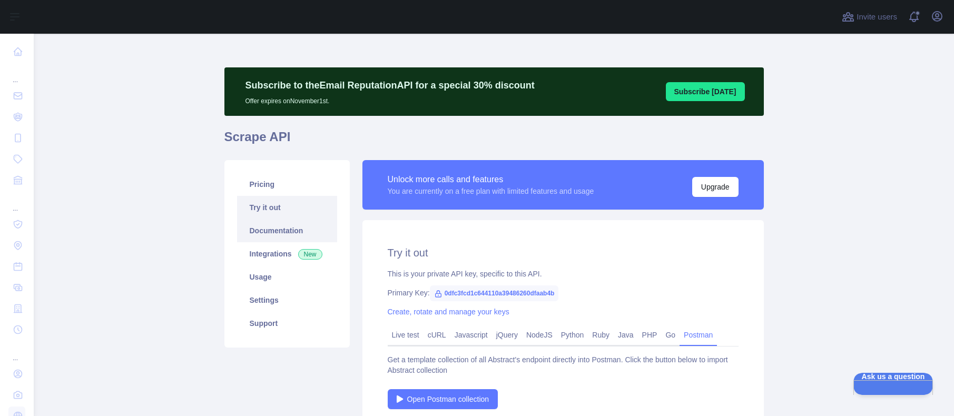
click at [266, 225] on link "Documentation" at bounding box center [287, 230] width 100 height 23
click at [264, 302] on link "Settings" at bounding box center [287, 300] width 100 height 23
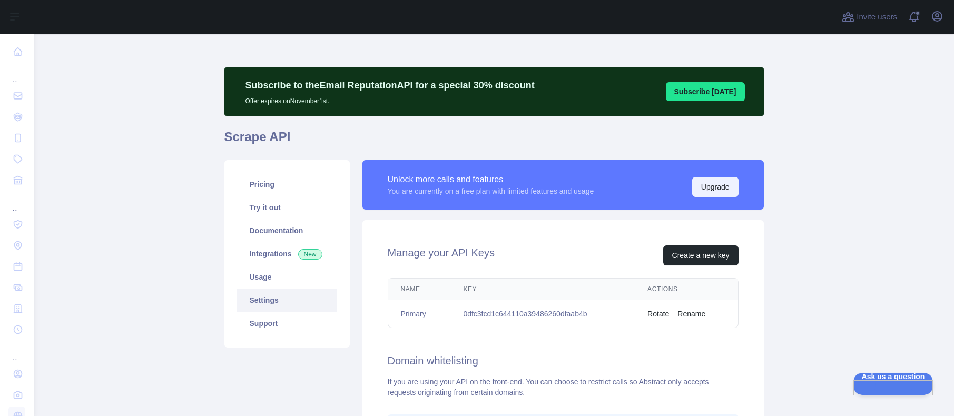
click at [700, 186] on button "Upgrade" at bounding box center [715, 187] width 46 height 20
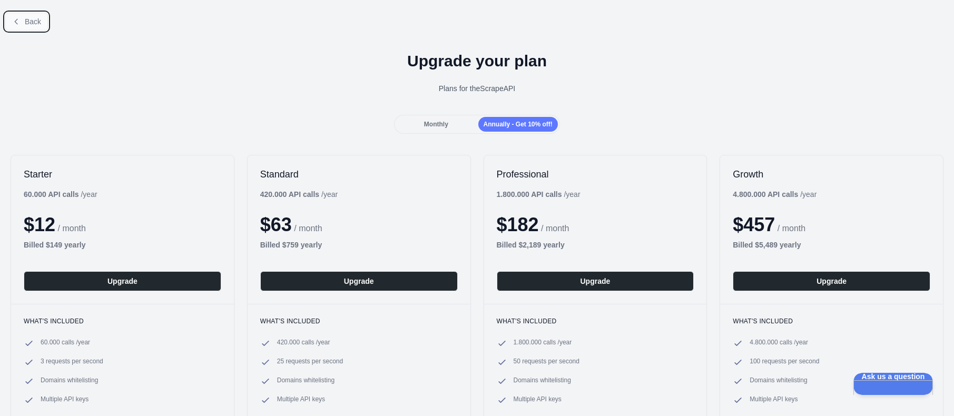
click at [35, 26] on span "Back" at bounding box center [33, 21] width 16 height 8
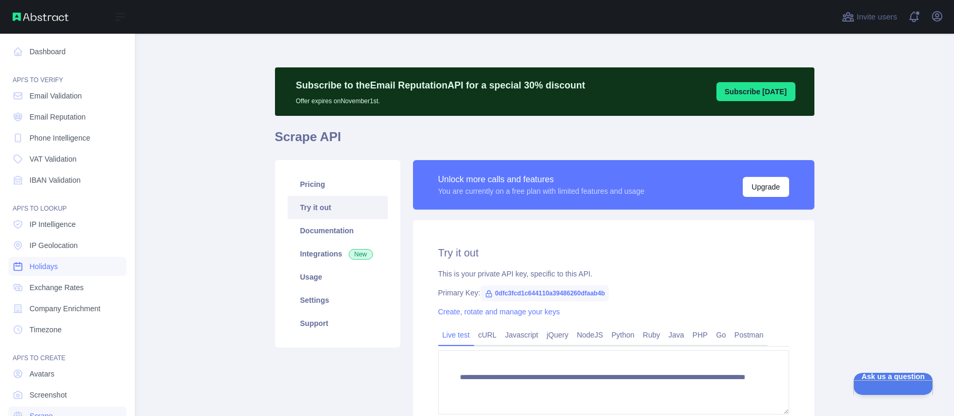
click at [42, 268] on span "Holidays" at bounding box center [43, 266] width 28 height 11
click at [43, 267] on span "Holidays" at bounding box center [43, 266] width 28 height 11
click at [58, 304] on span "Company Enrichment" at bounding box center [64, 308] width 71 height 11
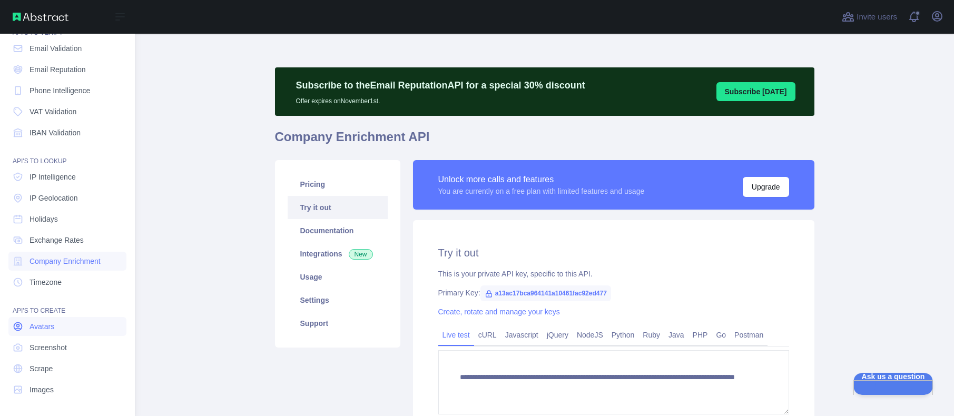
click at [53, 324] on span "Avatars" at bounding box center [41, 326] width 25 height 11
click at [55, 284] on span "Timezone" at bounding box center [45, 282] width 32 height 11
click at [53, 326] on span "Avatars" at bounding box center [41, 326] width 25 height 11
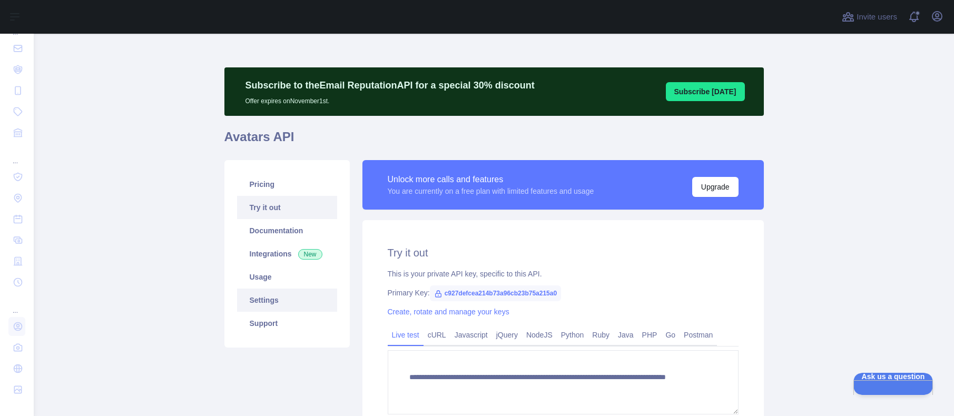
click at [260, 302] on link "Settings" at bounding box center [287, 300] width 100 height 23
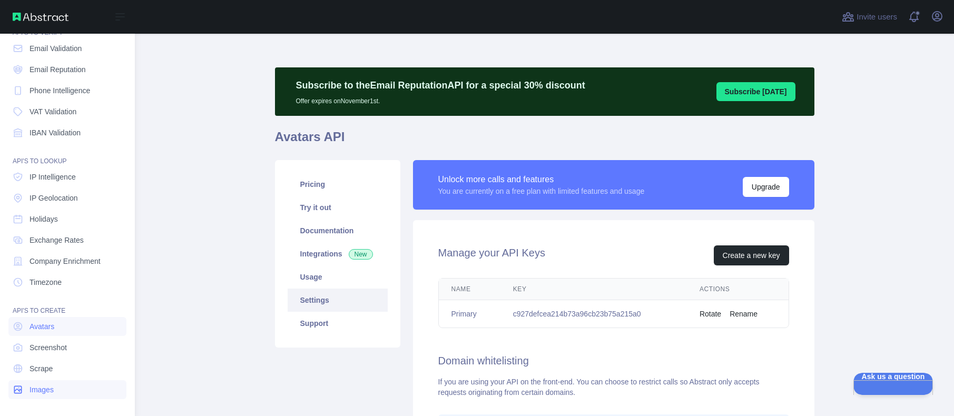
click at [52, 388] on span "Images" at bounding box center [41, 389] width 24 height 11
